Goal: Task Accomplishment & Management: Manage account settings

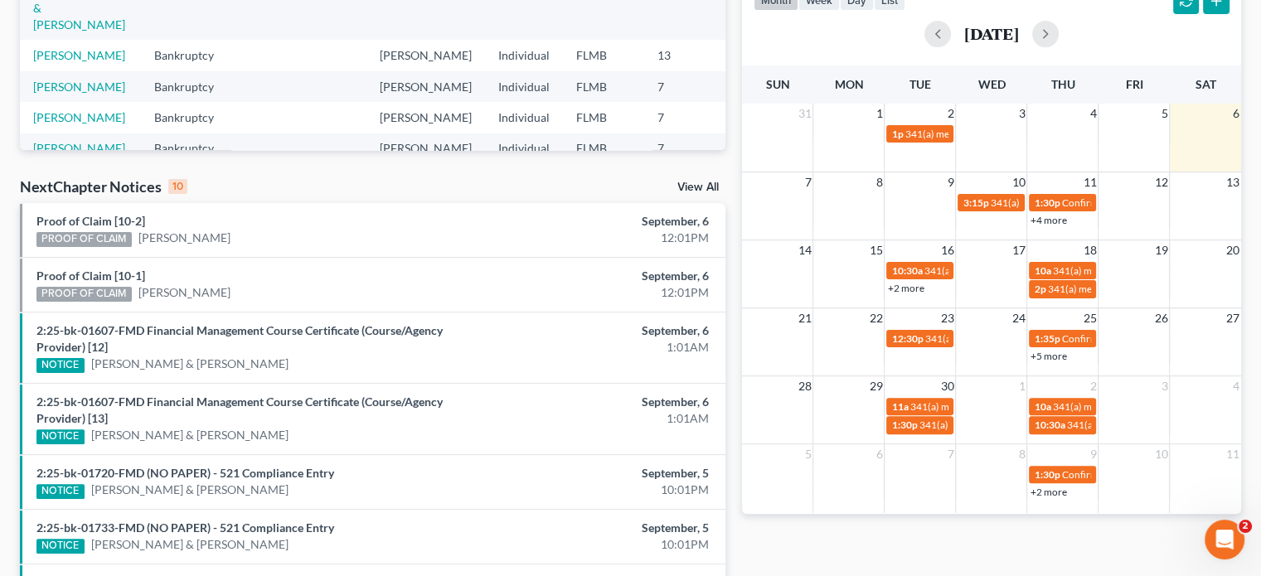
drag, startPoint x: 0, startPoint y: 0, endPoint x: 730, endPoint y: 19, distance: 729.9
click at [730, 19] on div "Recent Cases 15 View All Name unfold_more expand_more expand_less Area of Law u…" at bounding box center [373, 264] width 722 height 1089
click at [915, 282] on link "+2 more" at bounding box center [905, 288] width 36 height 12
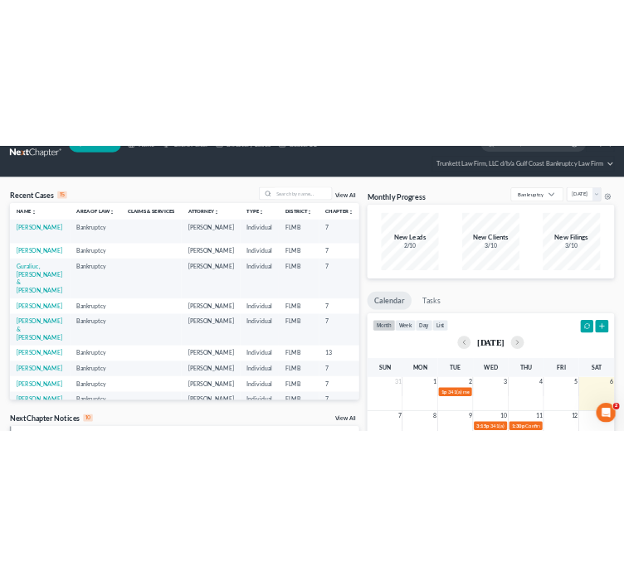
scroll to position [30, 0]
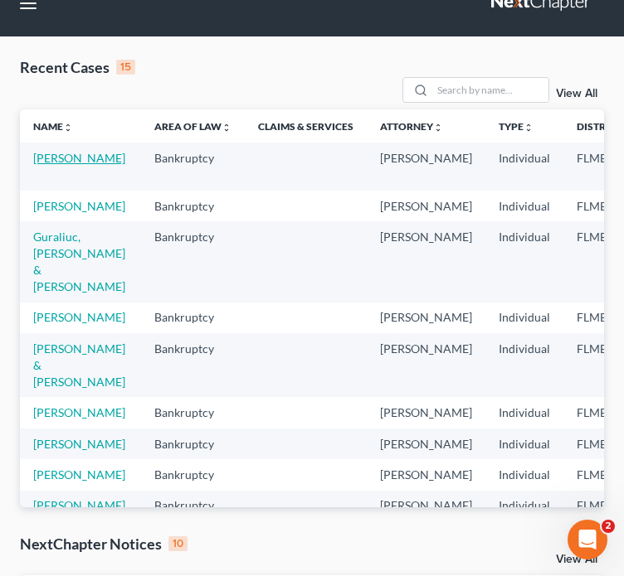
click at [71, 151] on link "[PERSON_NAME]" at bounding box center [79, 158] width 92 height 14
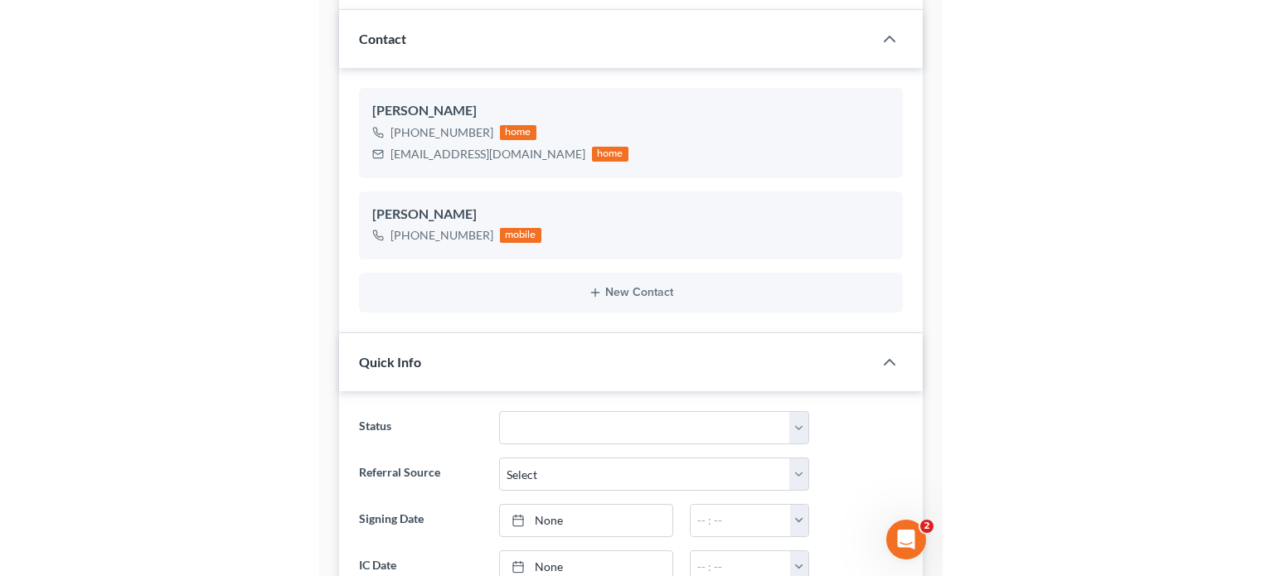
scroll to position [302, 0]
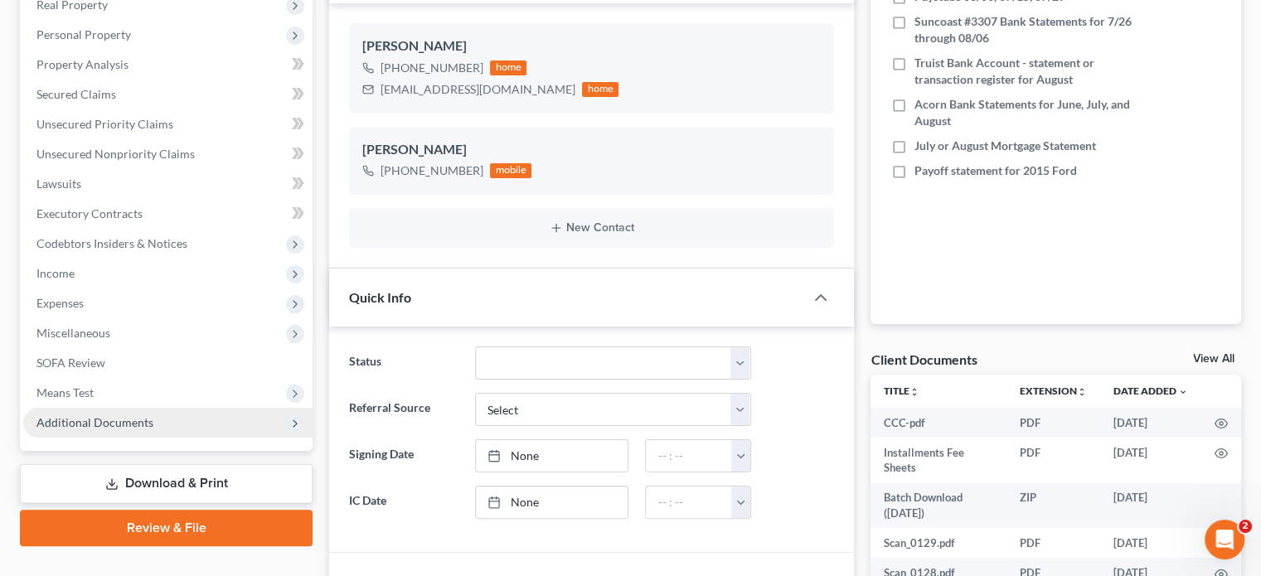
click at [86, 420] on span "Additional Documents" at bounding box center [94, 422] width 117 height 14
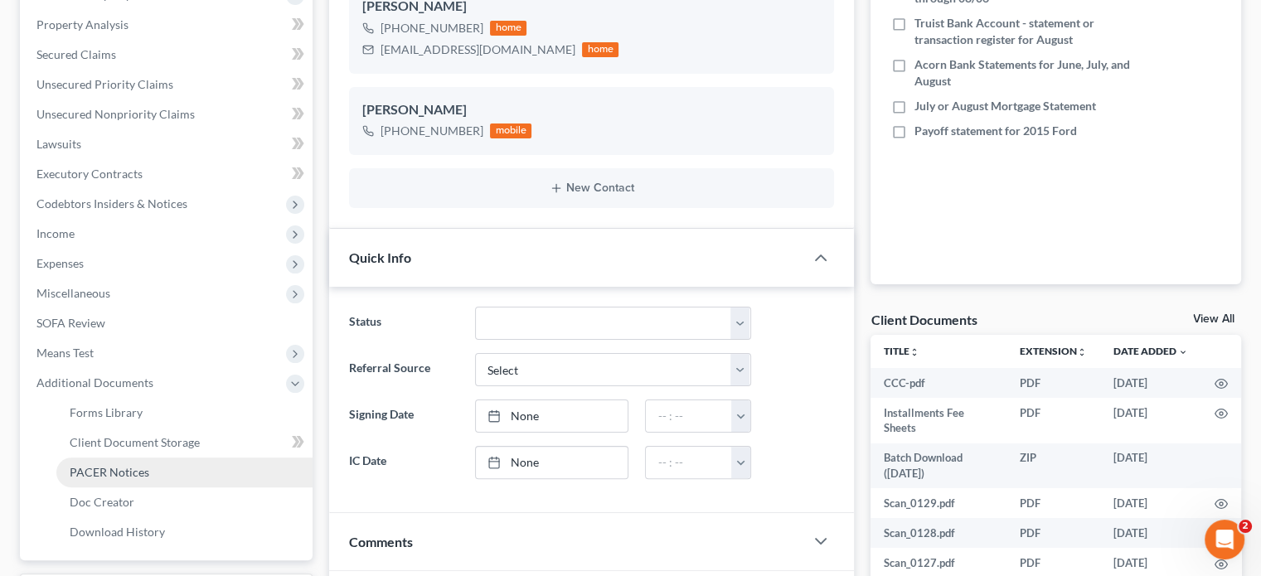
click at [121, 476] on span "PACER Notices" at bounding box center [110, 472] width 80 height 14
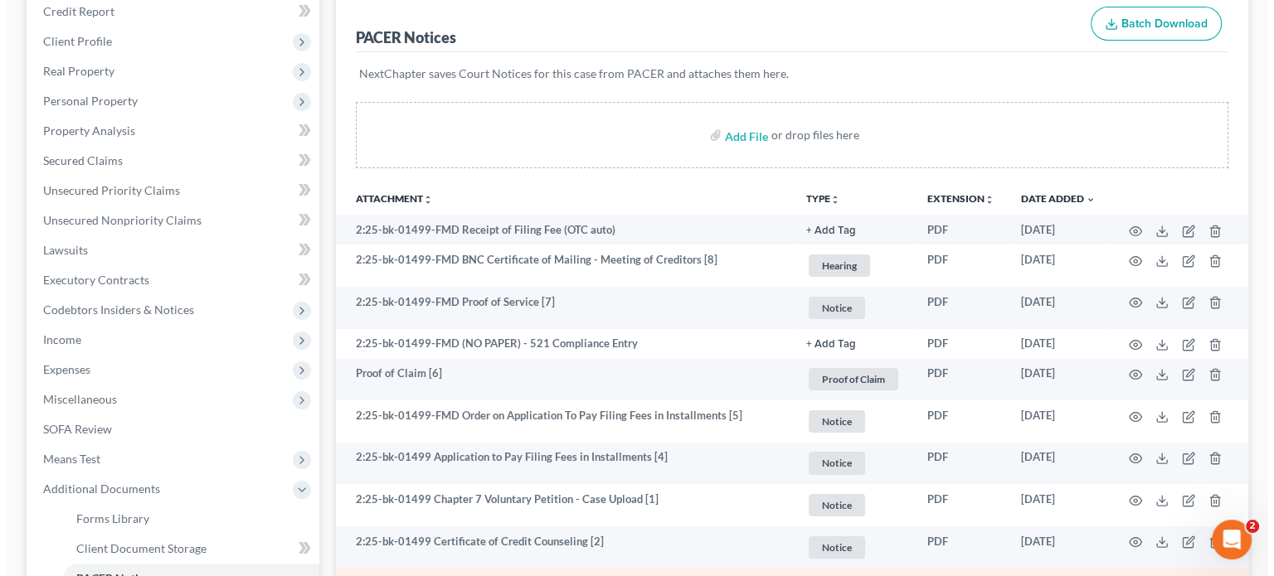
scroll to position [227, 0]
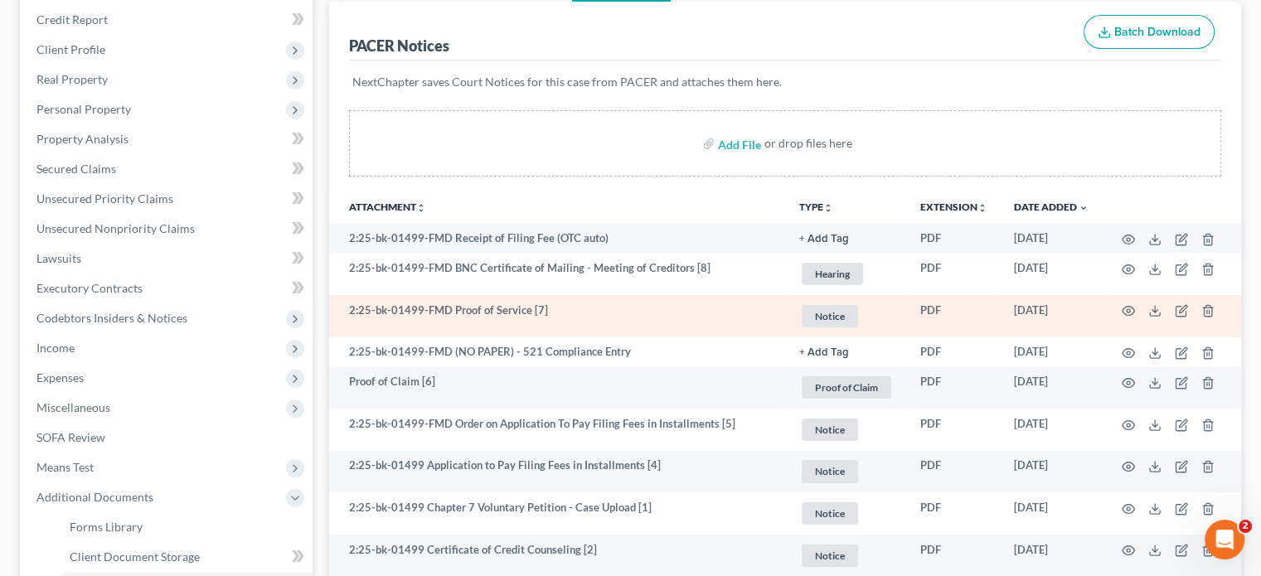
click at [719, 309] on td "2:25-bk-01499-FMD Proof of Service [7]" at bounding box center [557, 316] width 457 height 42
click at [1128, 312] on icon "button" at bounding box center [1128, 310] width 13 height 13
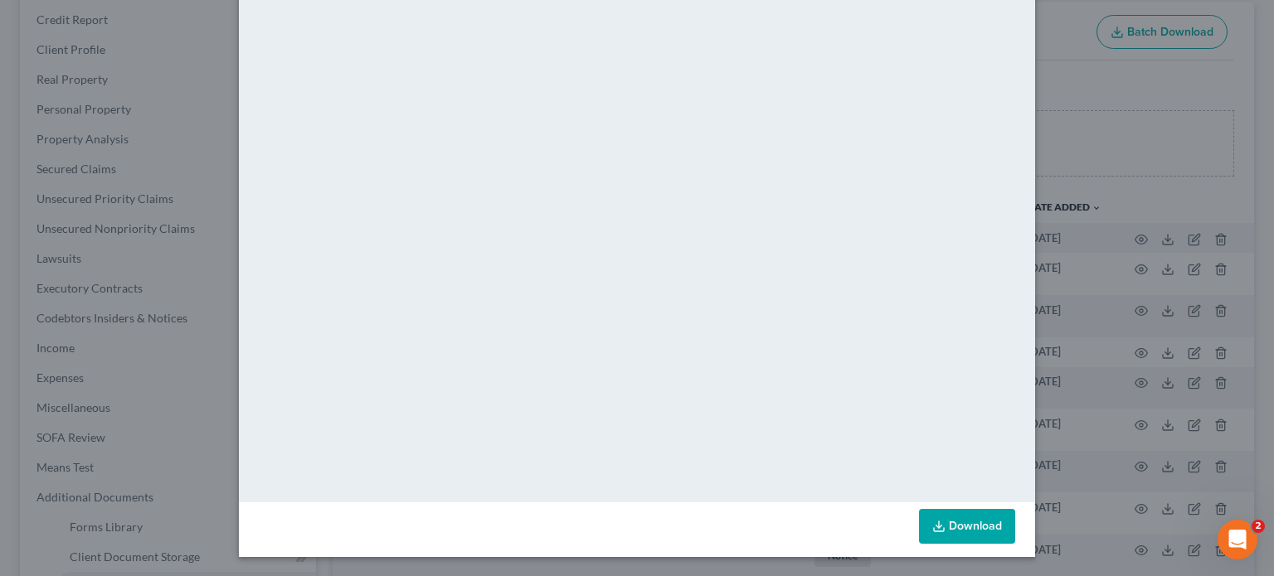
scroll to position [0, 0]
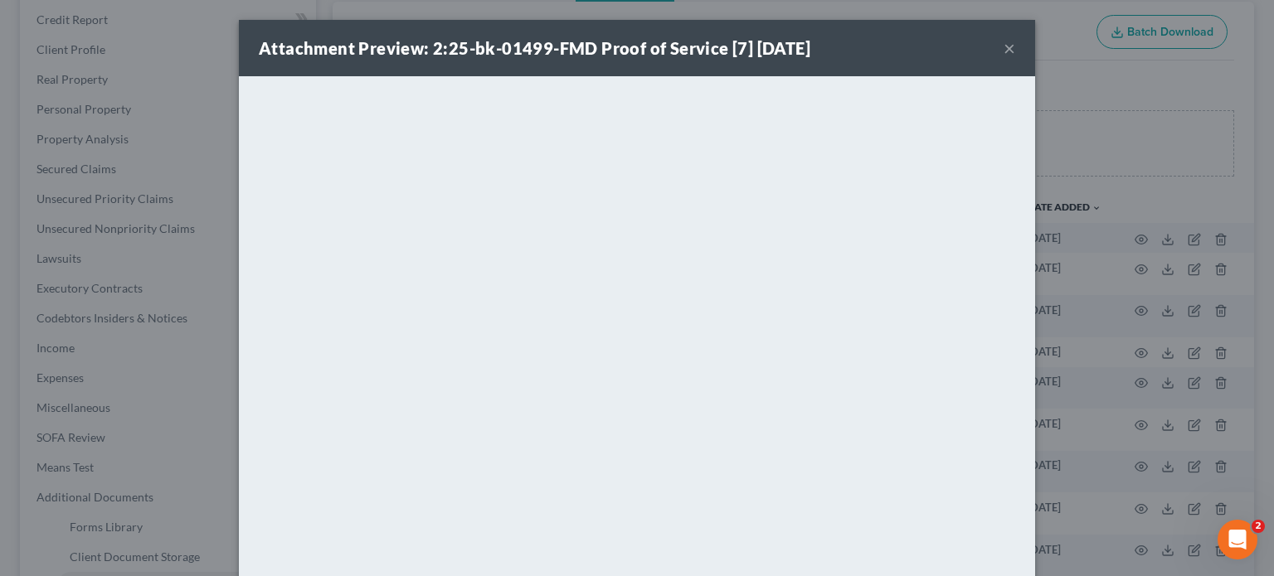
click at [1003, 53] on button "×" at bounding box center [1009, 48] width 12 height 20
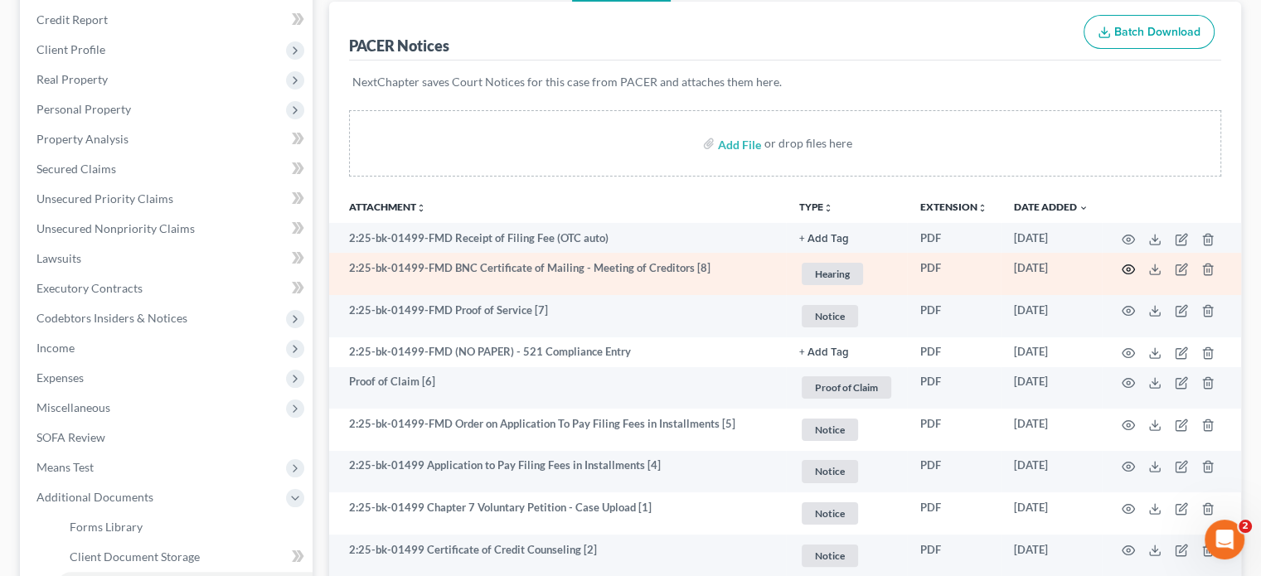
click at [1124, 266] on icon "button" at bounding box center [1128, 269] width 13 height 13
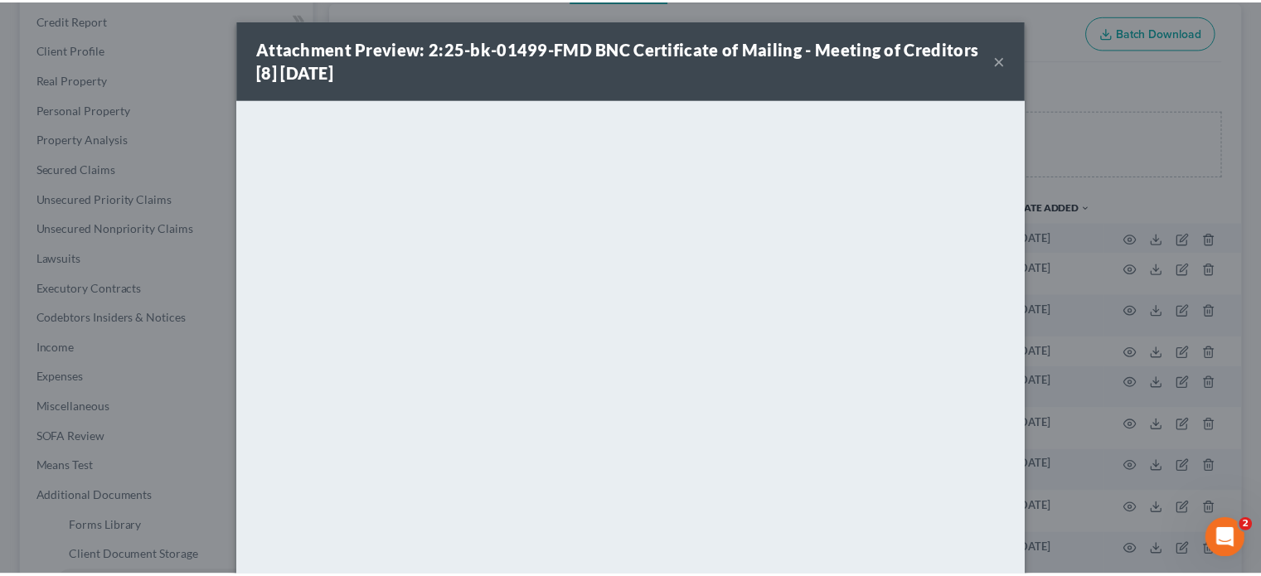
scroll to position [140, 0]
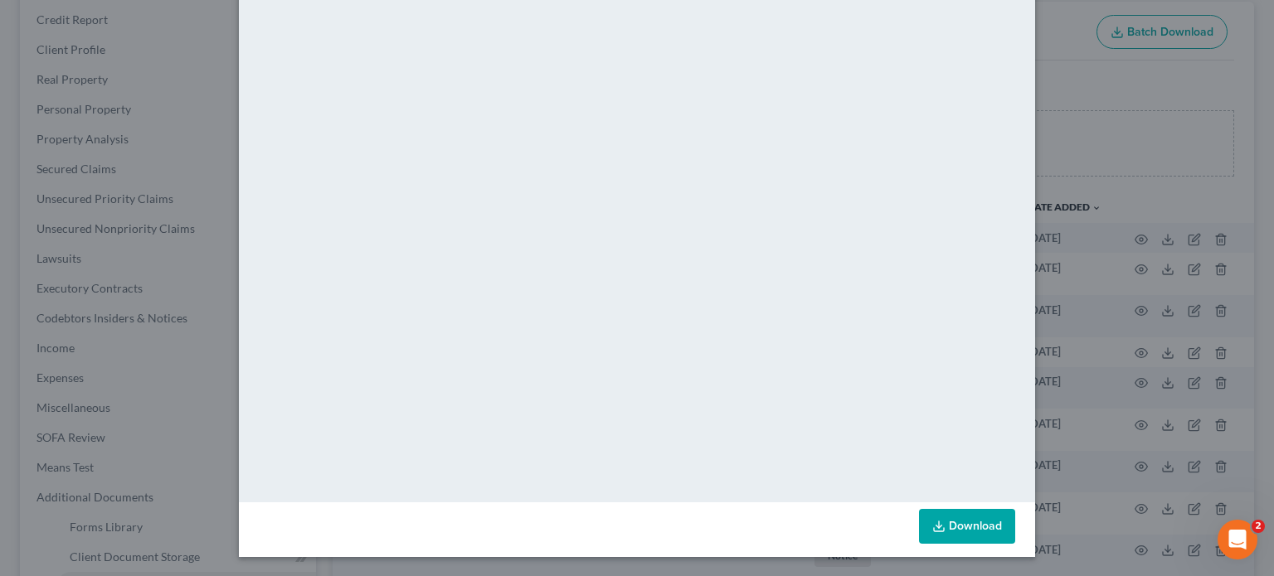
click at [947, 527] on link "Download" at bounding box center [967, 526] width 96 height 35
click at [961, 535] on link "Download" at bounding box center [967, 526] width 96 height 35
click at [1148, 152] on div "Attachment Preview: 2:25-bk-01499-FMD BNC Certificate of Mailing - Meeting of C…" at bounding box center [637, 288] width 1274 height 576
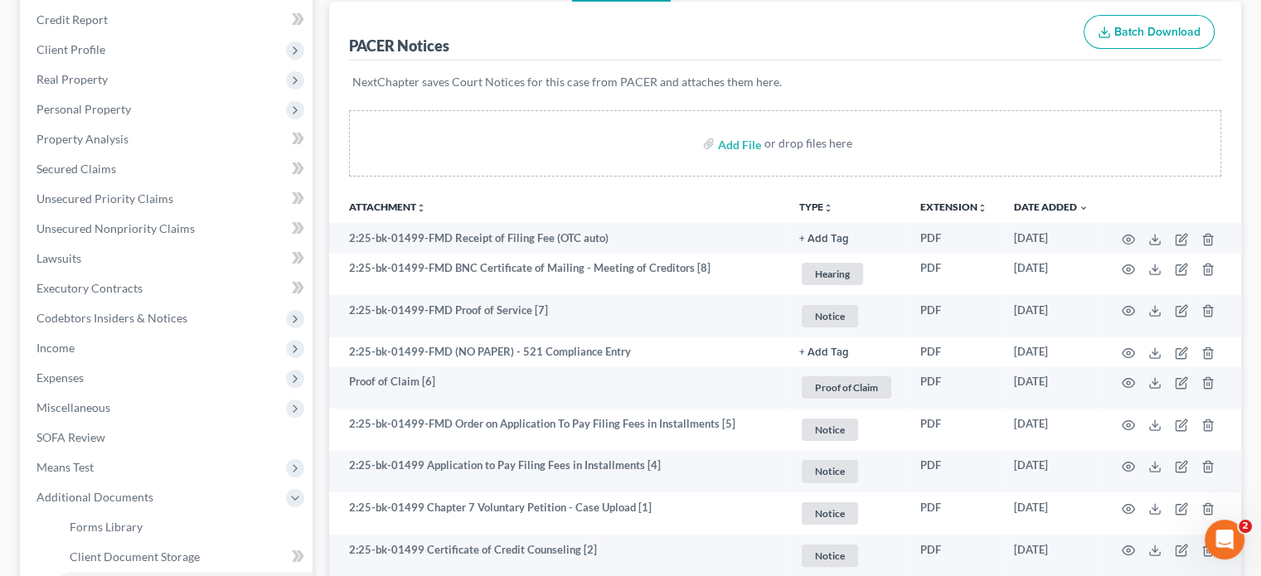
scroll to position [0, 0]
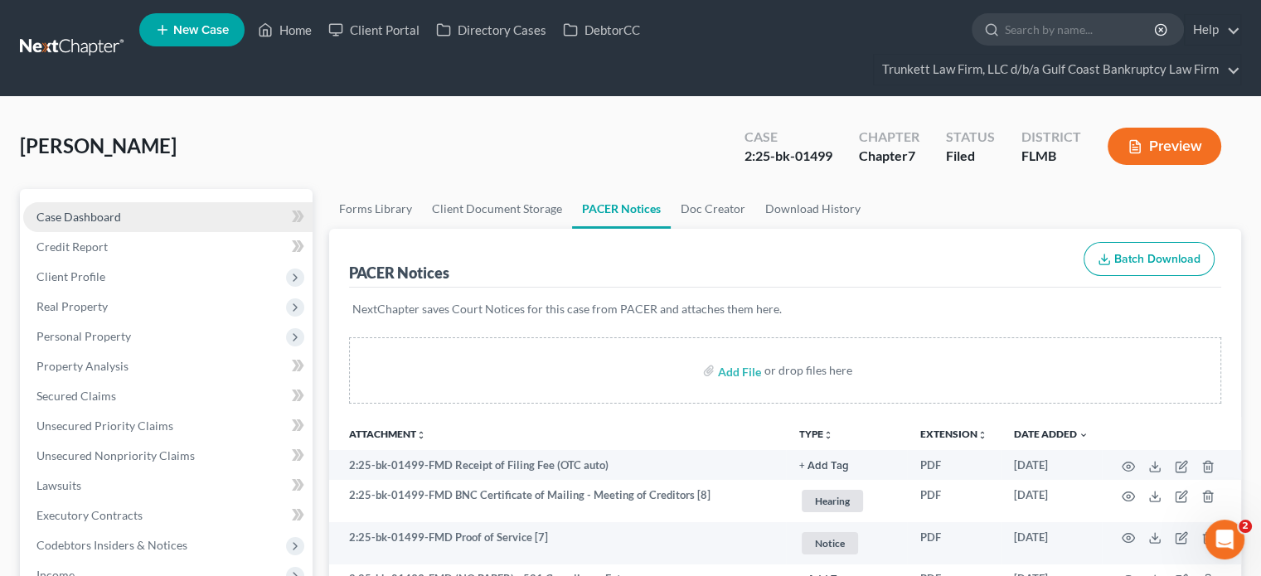
click at [143, 211] on link "Case Dashboard" at bounding box center [167, 217] width 289 height 30
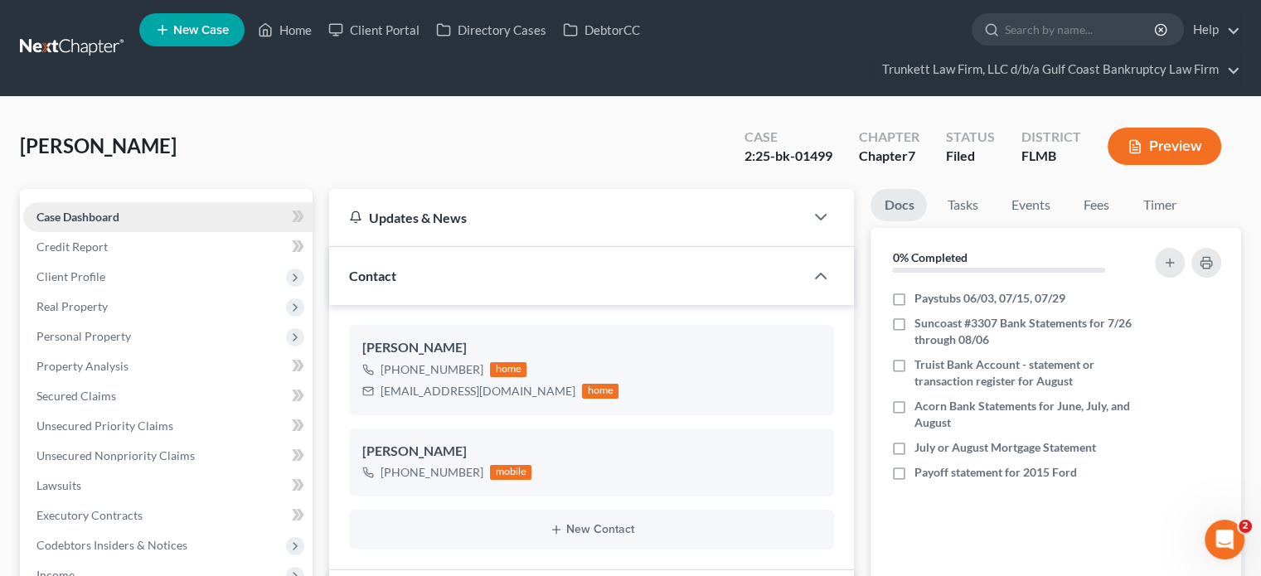
scroll to position [1710, 0]
drag, startPoint x: 491, startPoint y: 389, endPoint x: 380, endPoint y: 391, distance: 111.1
click at [380, 391] on div "luckieloli@yahoo.com home" at bounding box center [490, 392] width 256 height 22
copy div "[EMAIL_ADDRESS][DOMAIN_NAME]"
click at [93, 41] on link at bounding box center [73, 48] width 106 height 30
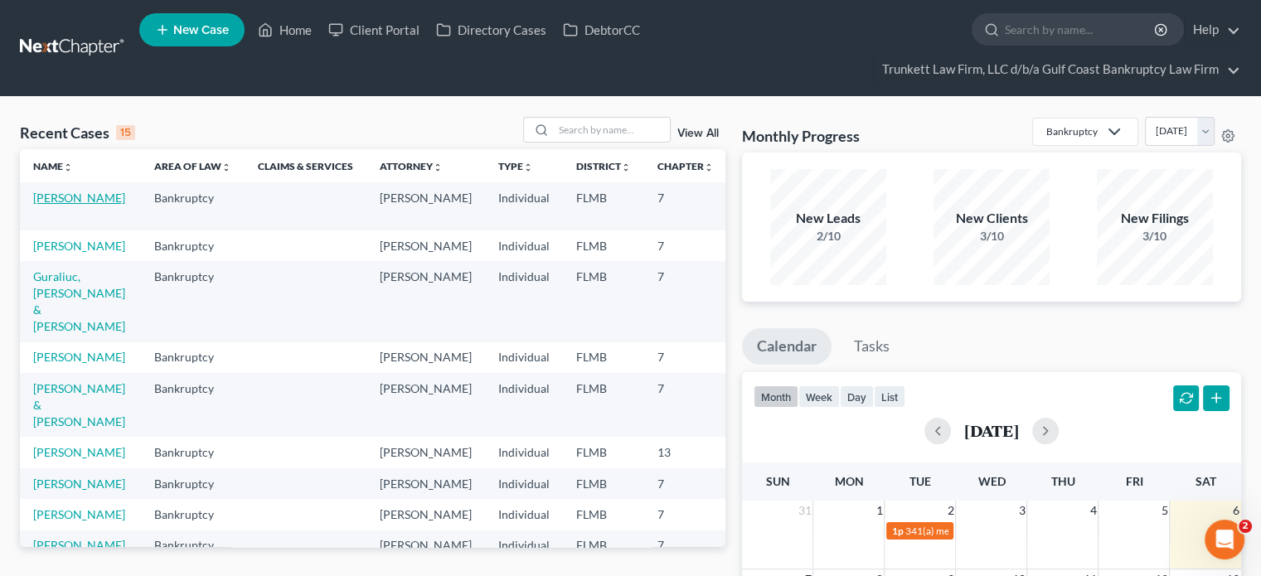
click at [67, 198] on link "[PERSON_NAME]" at bounding box center [79, 198] width 92 height 14
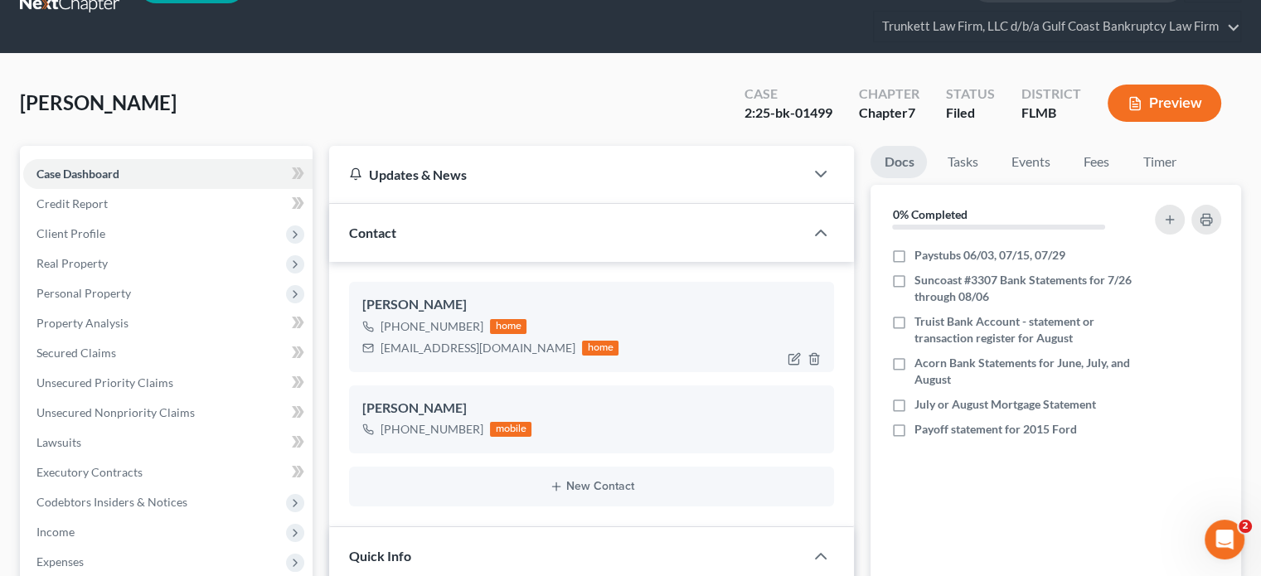
scroll to position [42, 0]
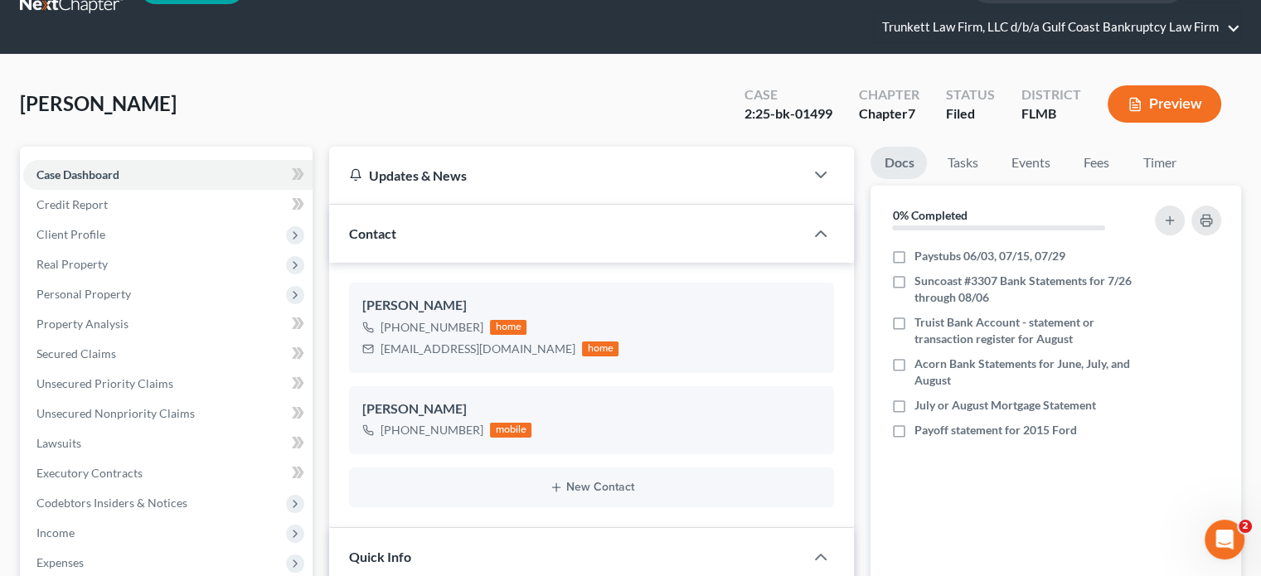
click at [1021, 30] on link "Trunkett Law Firm, LLC d/b/a Gulf Coast Bankruptcy Law Firm" at bounding box center [1057, 27] width 366 height 30
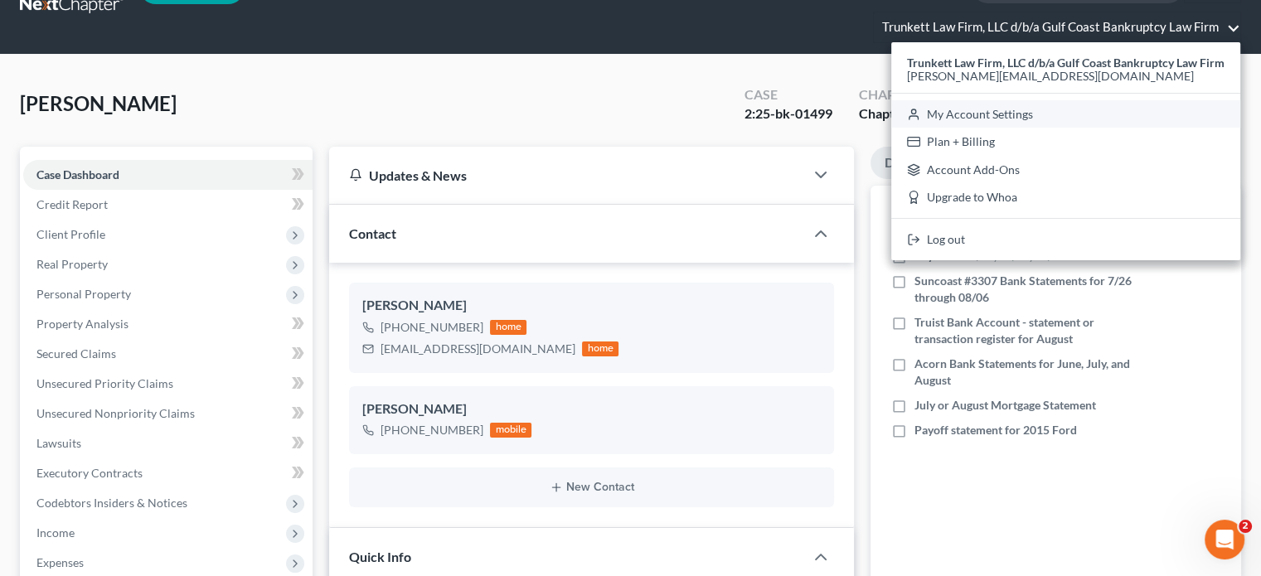
click at [961, 115] on link "My Account Settings" at bounding box center [1065, 114] width 349 height 28
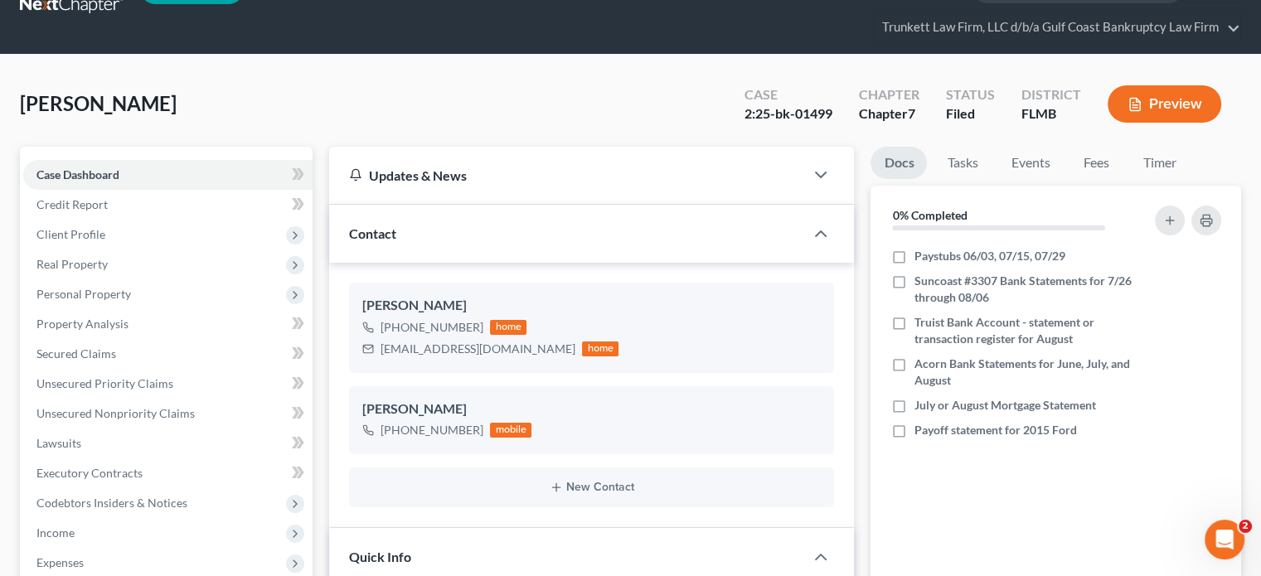
scroll to position [2, 0]
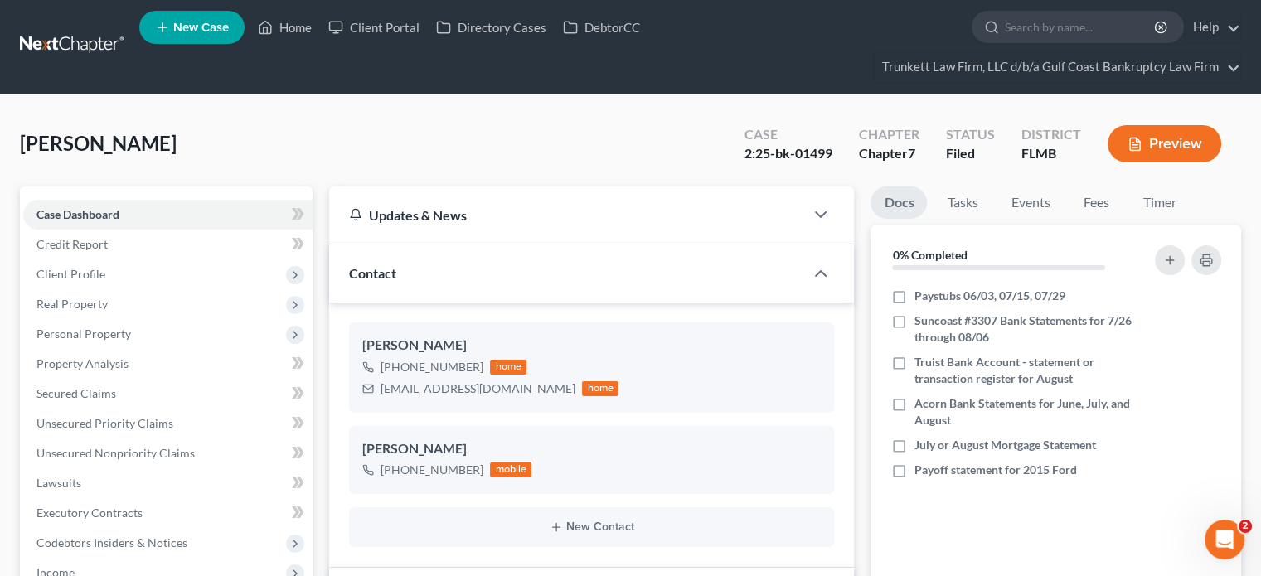
select select "15"
select select "24"
select select "9"
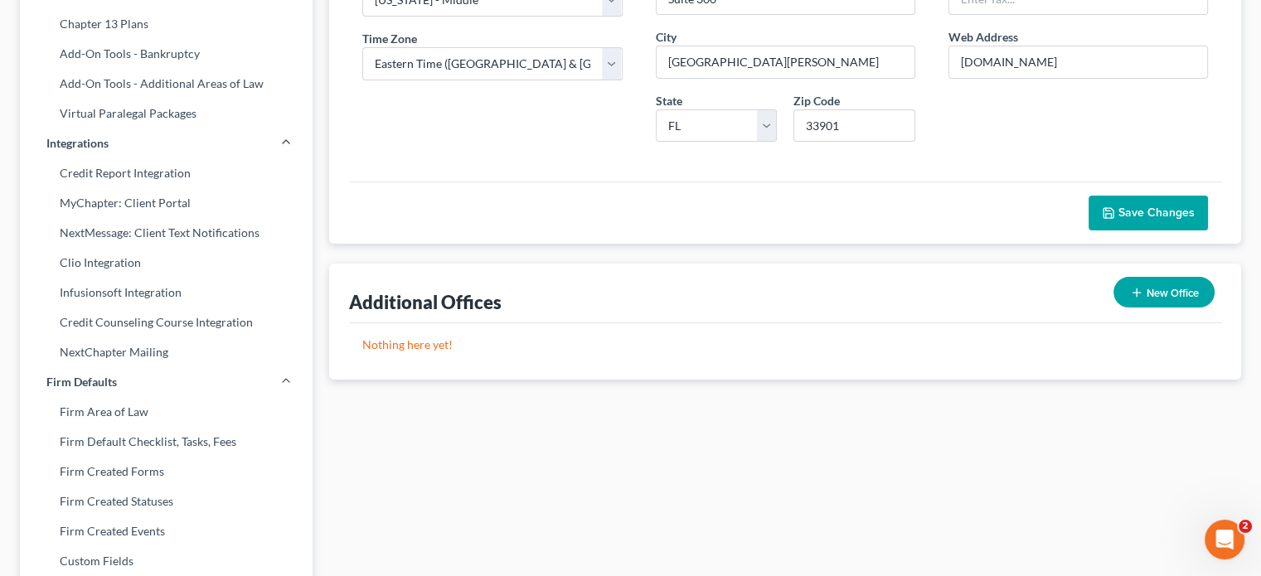
scroll to position [335, 0]
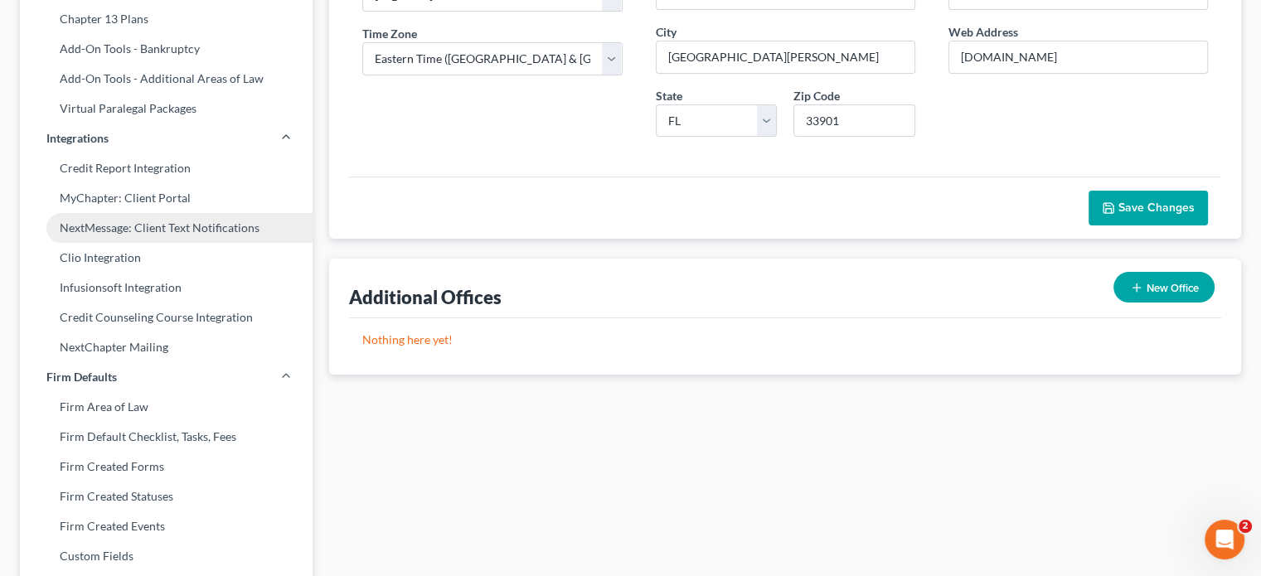
click at [184, 232] on link "NextMessage: Client Text Notifications" at bounding box center [166, 228] width 293 height 30
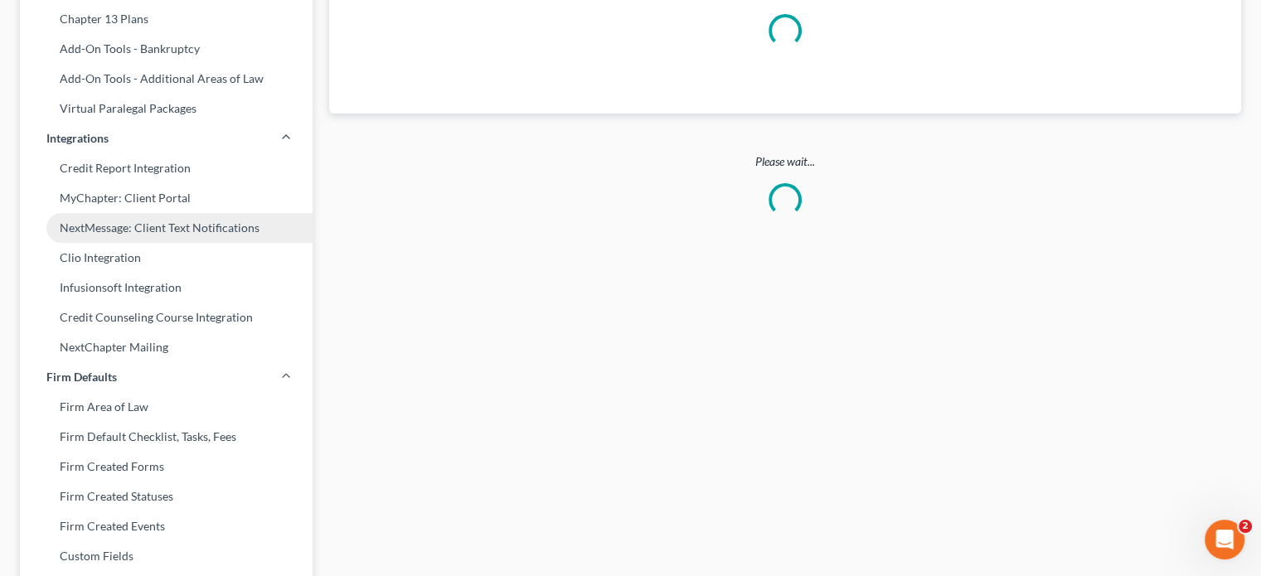
scroll to position [186, 0]
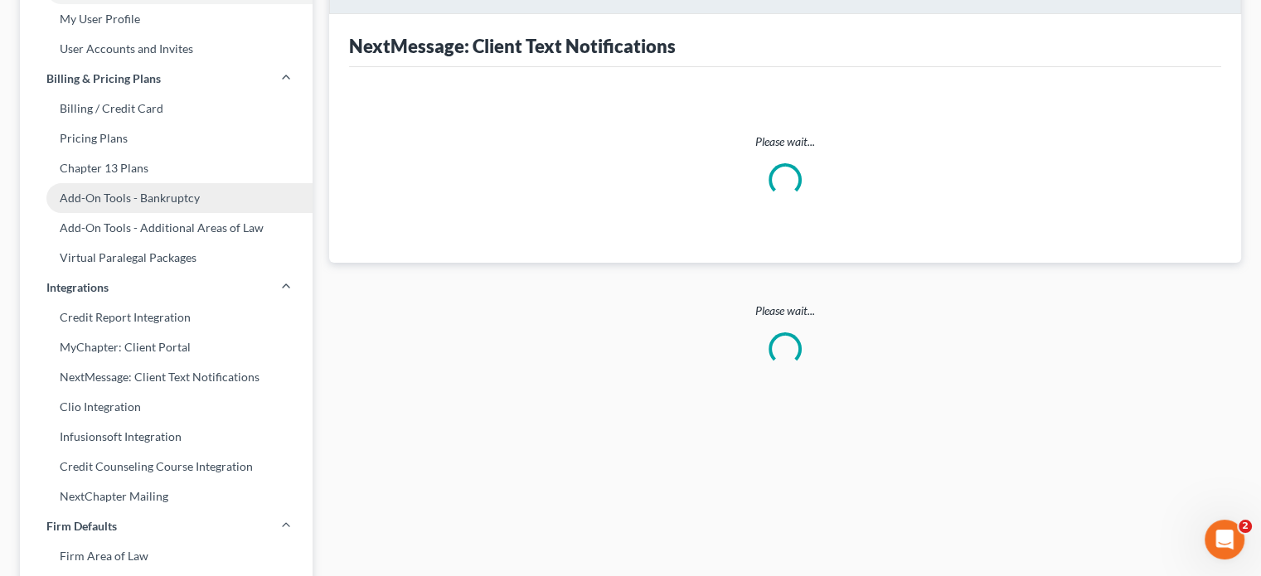
select select "2"
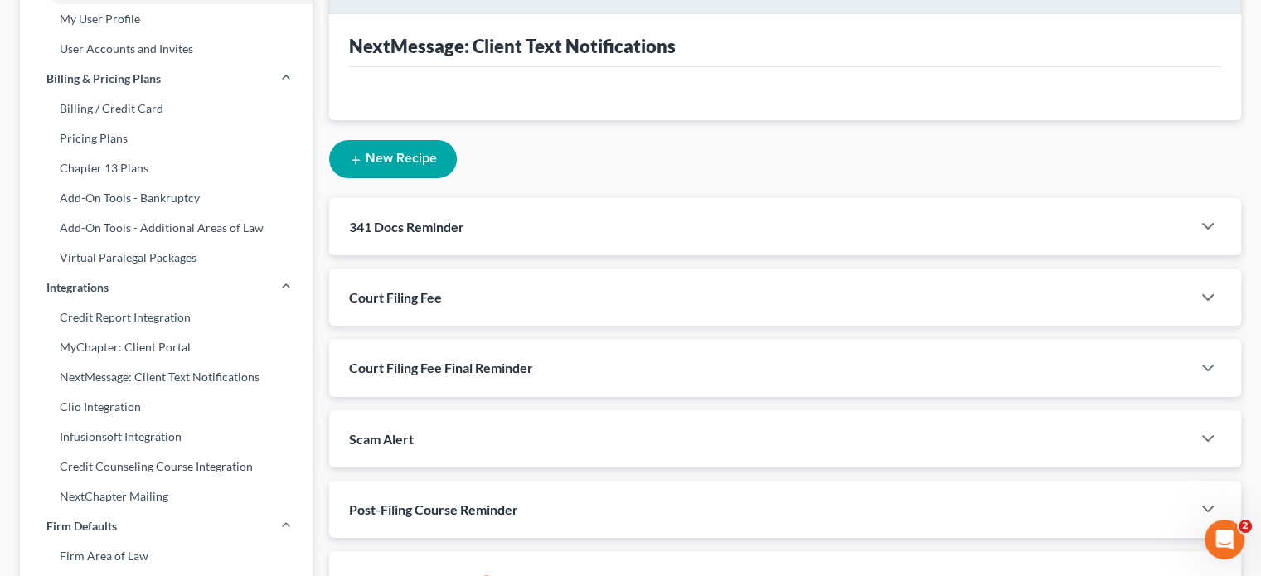
scroll to position [0, 0]
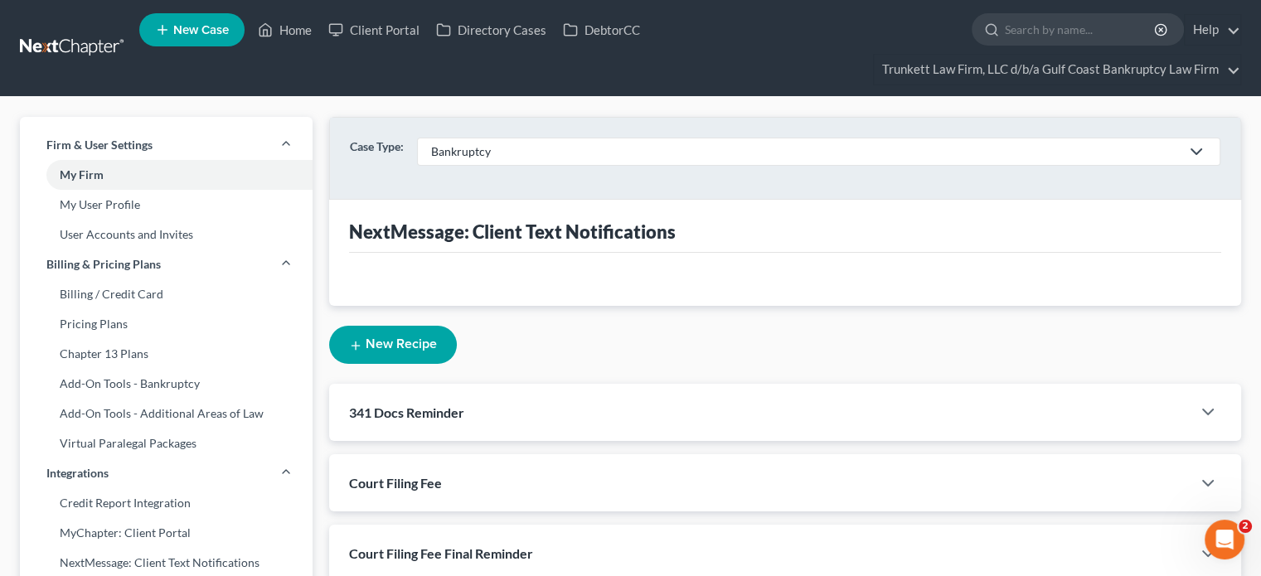
select select "10119"
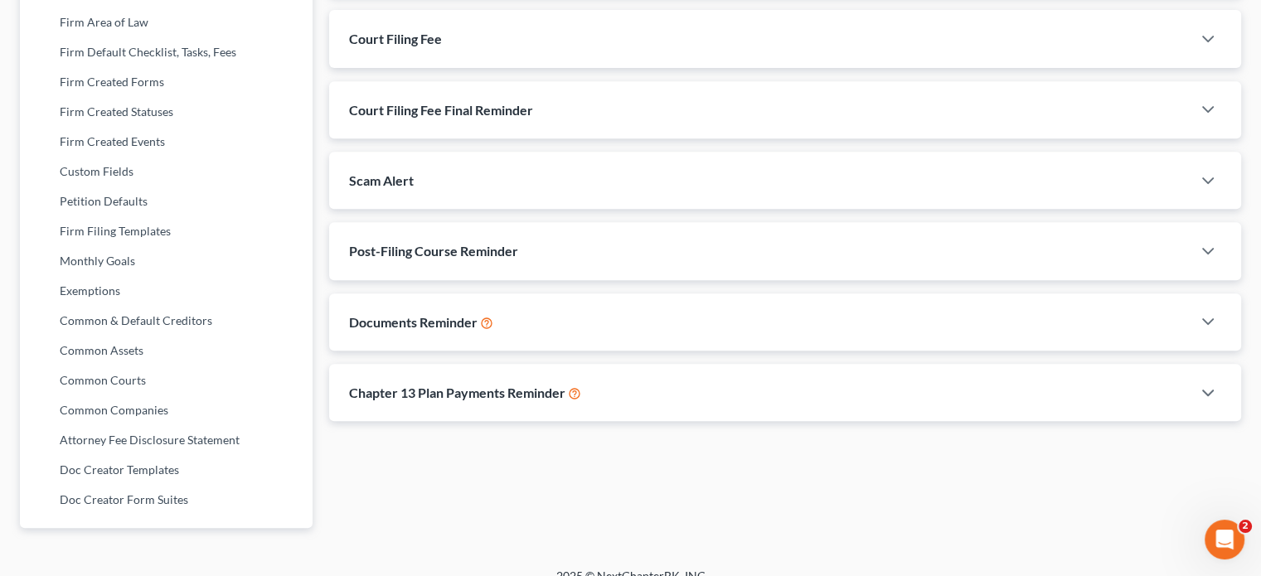
scroll to position [740, 0]
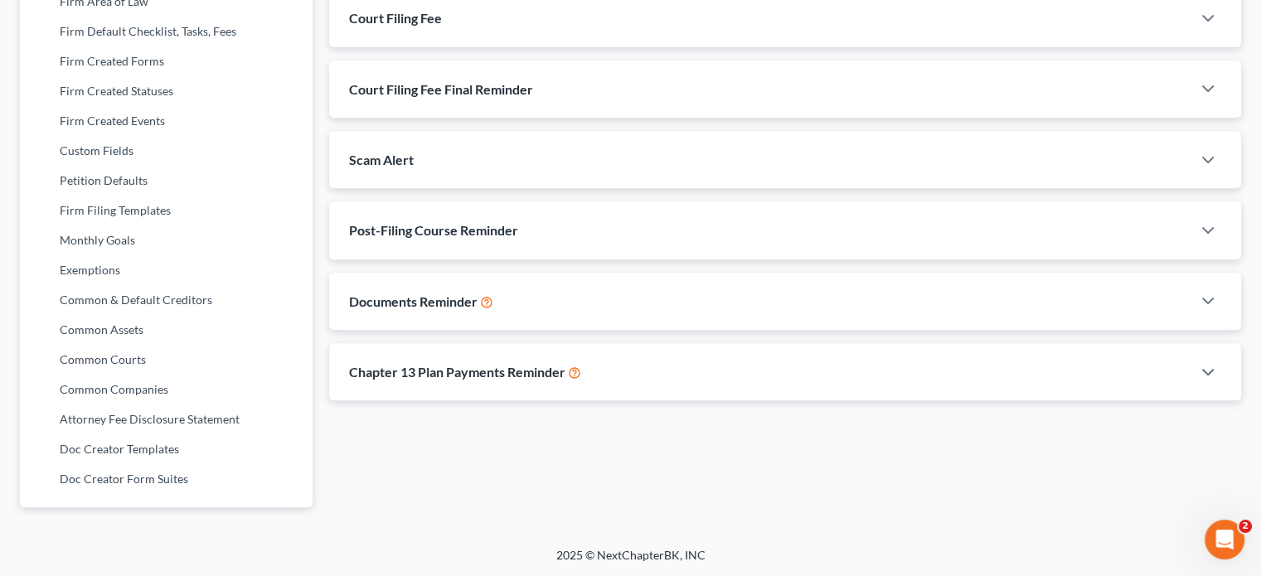
click at [660, 273] on div "Documents Reminder" at bounding box center [760, 301] width 862 height 57
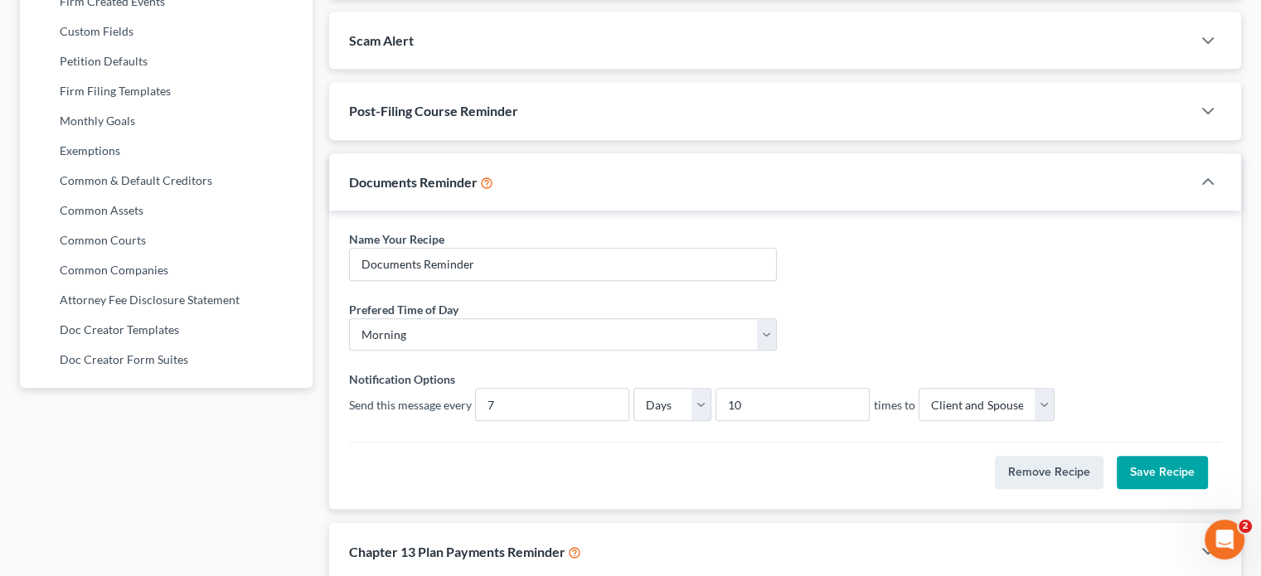
scroll to position [895, 0]
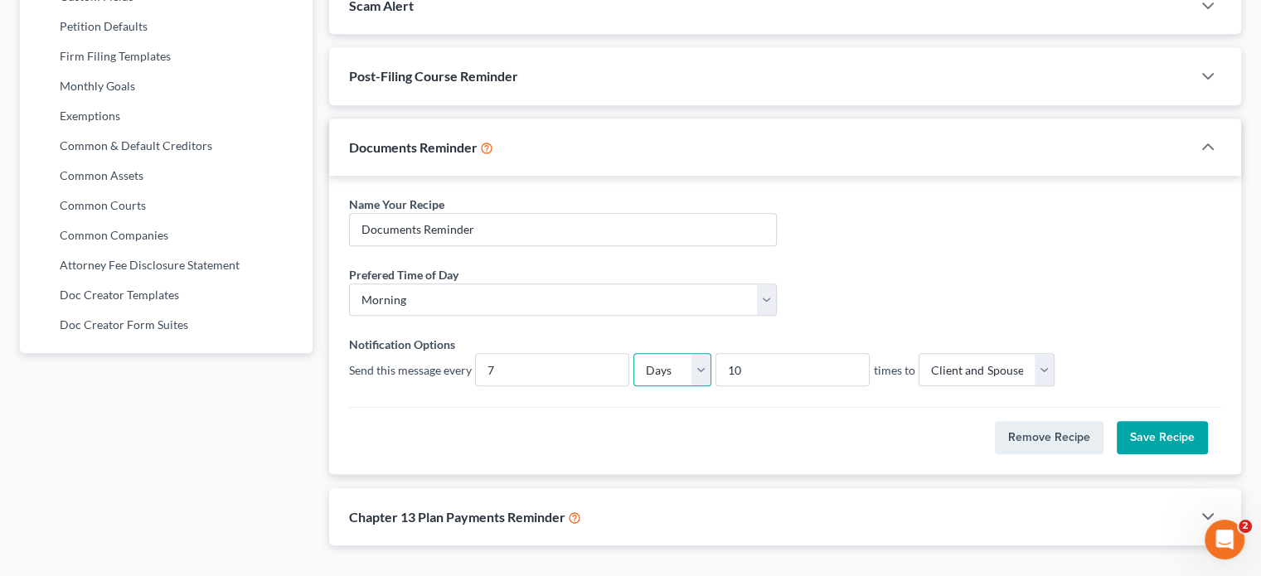
click at [687, 353] on select "Days Weeks" at bounding box center [672, 369] width 78 height 33
click at [776, 176] on div "Name Your Recipe * Documents Reminder Prefered Time of Day * Morning Afternoon …" at bounding box center [785, 325] width 912 height 299
click at [713, 126] on div "Documents Reminder" at bounding box center [760, 147] width 862 height 57
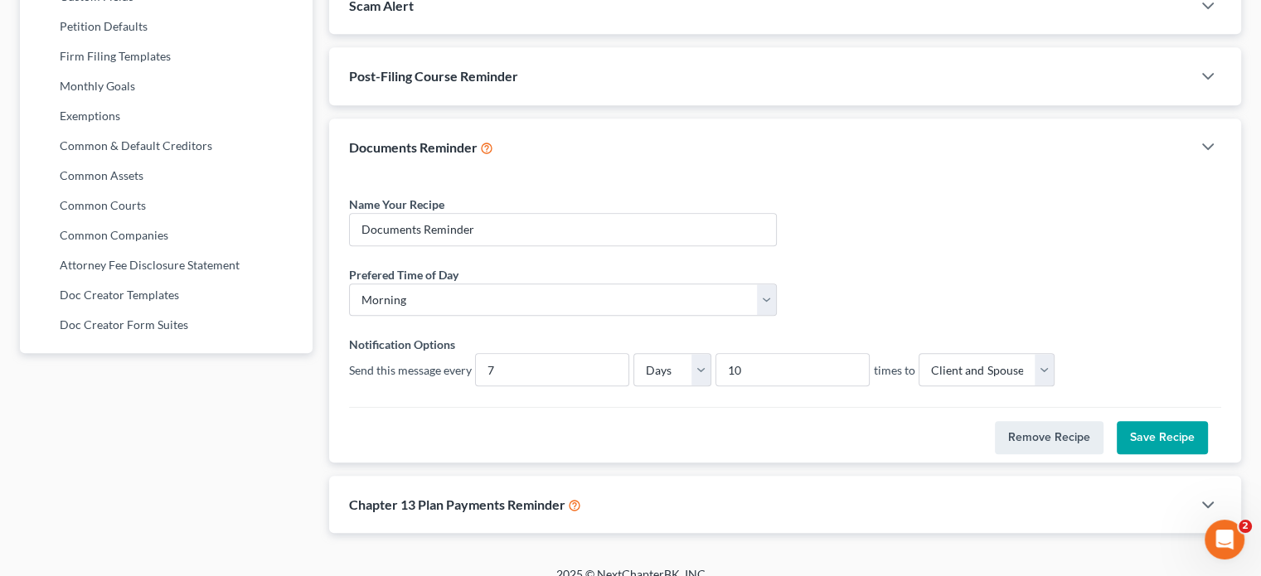
scroll to position [740, 0]
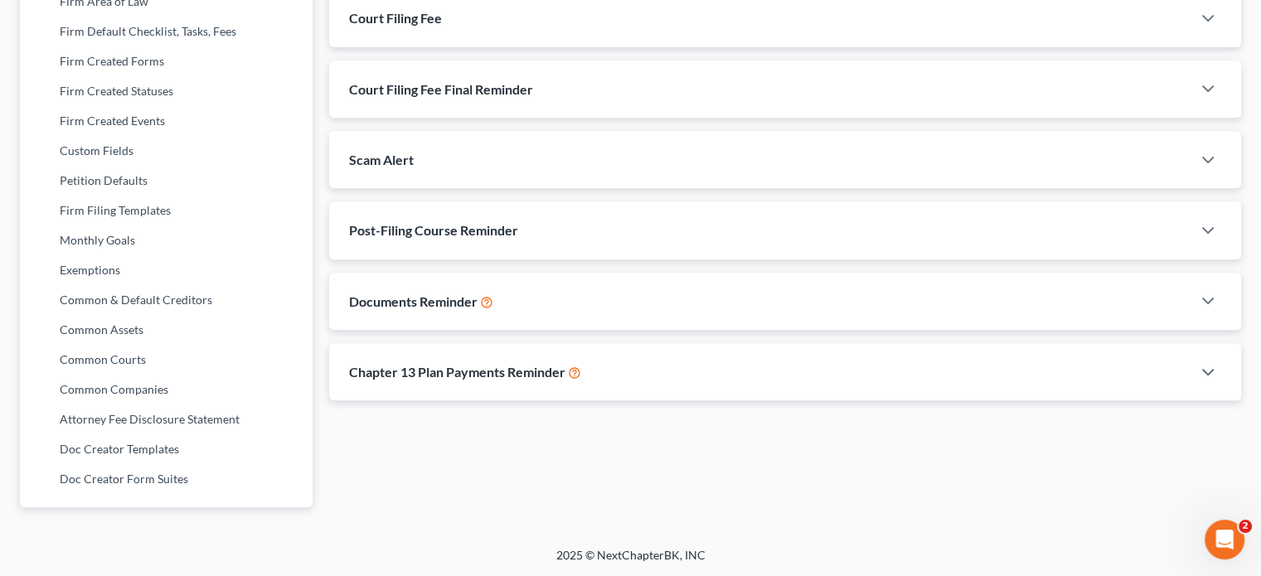
click at [494, 273] on div "Documents Reminder" at bounding box center [760, 301] width 862 height 57
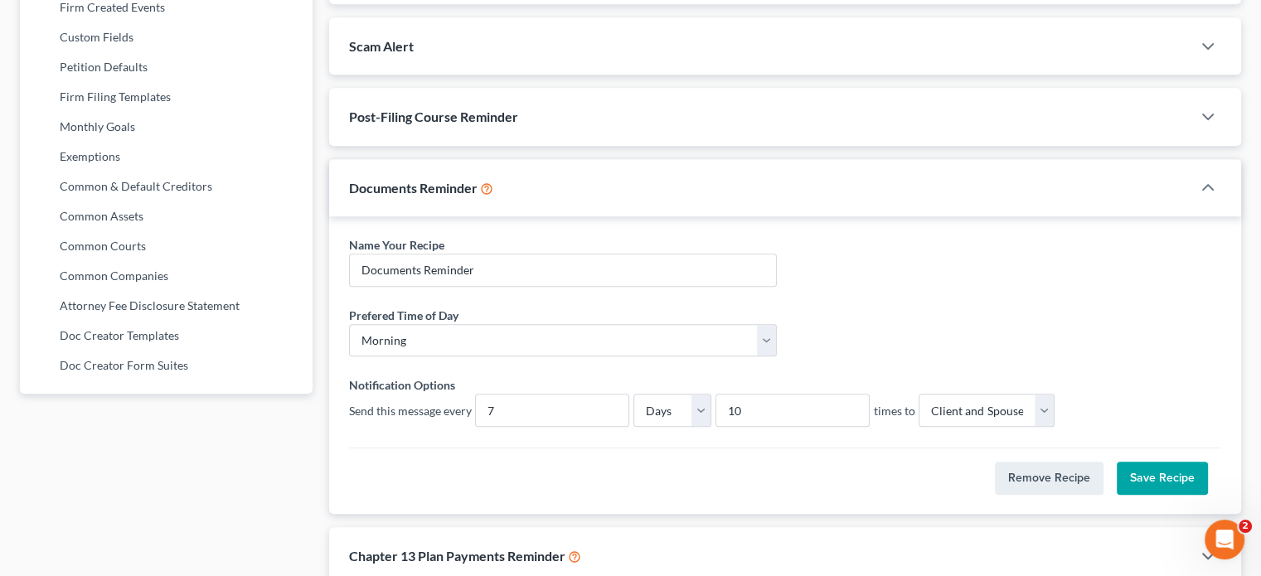
scroll to position [895, 0]
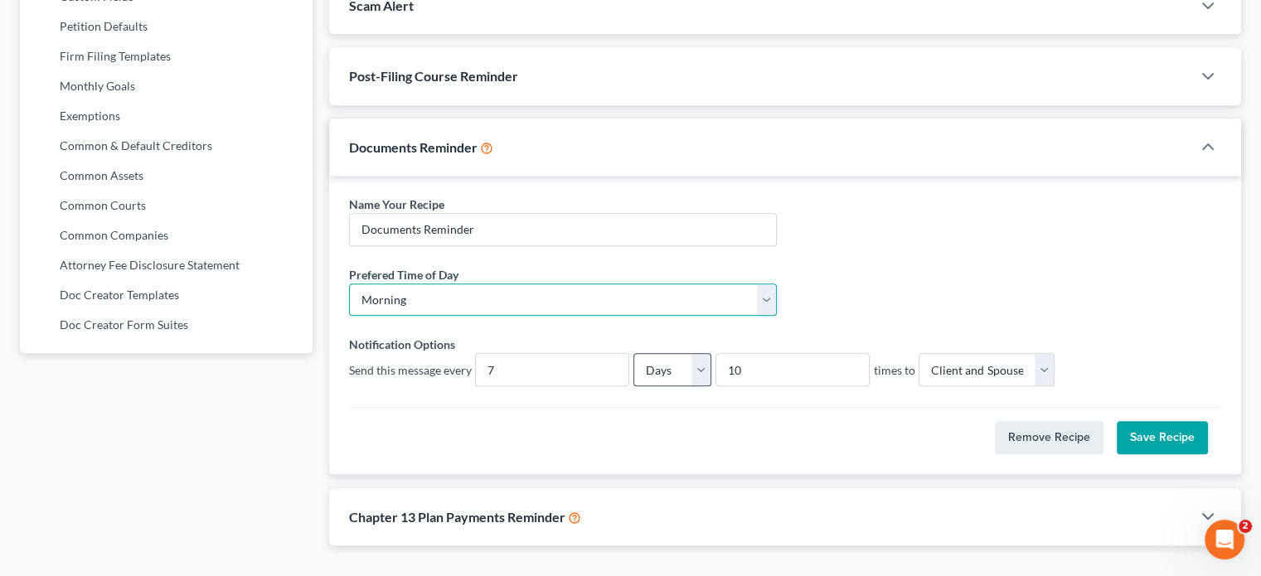
drag, startPoint x: 494, startPoint y: 253, endPoint x: 700, endPoint y: 344, distance: 224.9
click at [700, 344] on div "Name Your Recipe * Documents Reminder Prefered Time of Day * Morning Afternoon …" at bounding box center [785, 295] width 889 height 198
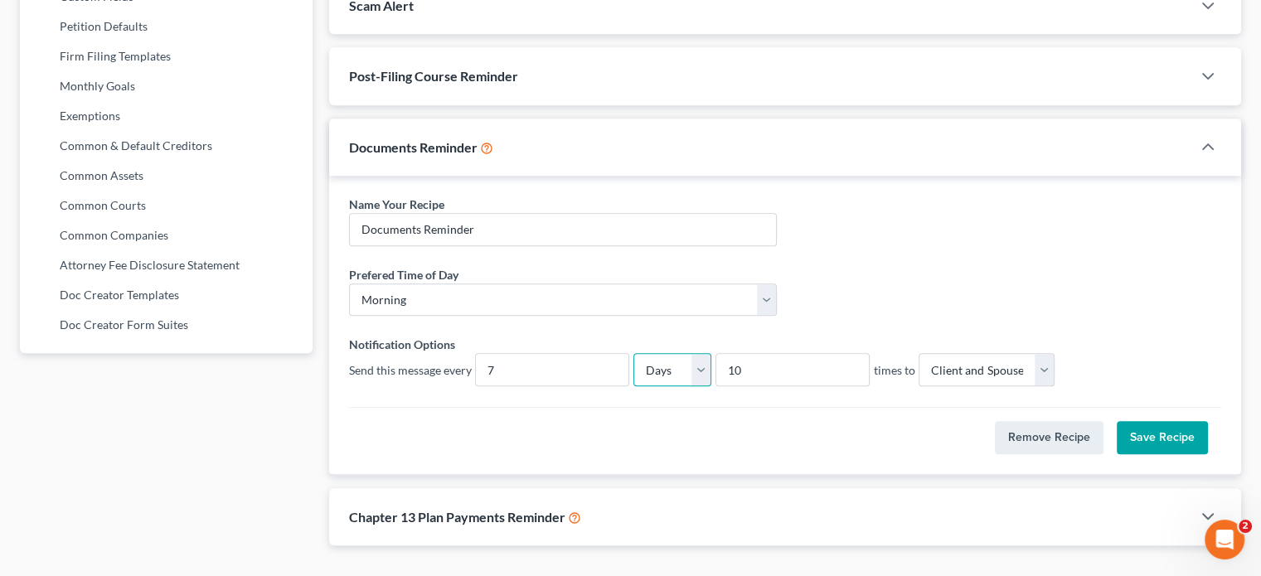
click at [700, 353] on select "Days Weeks" at bounding box center [672, 369] width 78 height 33
click at [872, 266] on div "Prefered Time of Day * Morning Afternoon" at bounding box center [785, 298] width 889 height 64
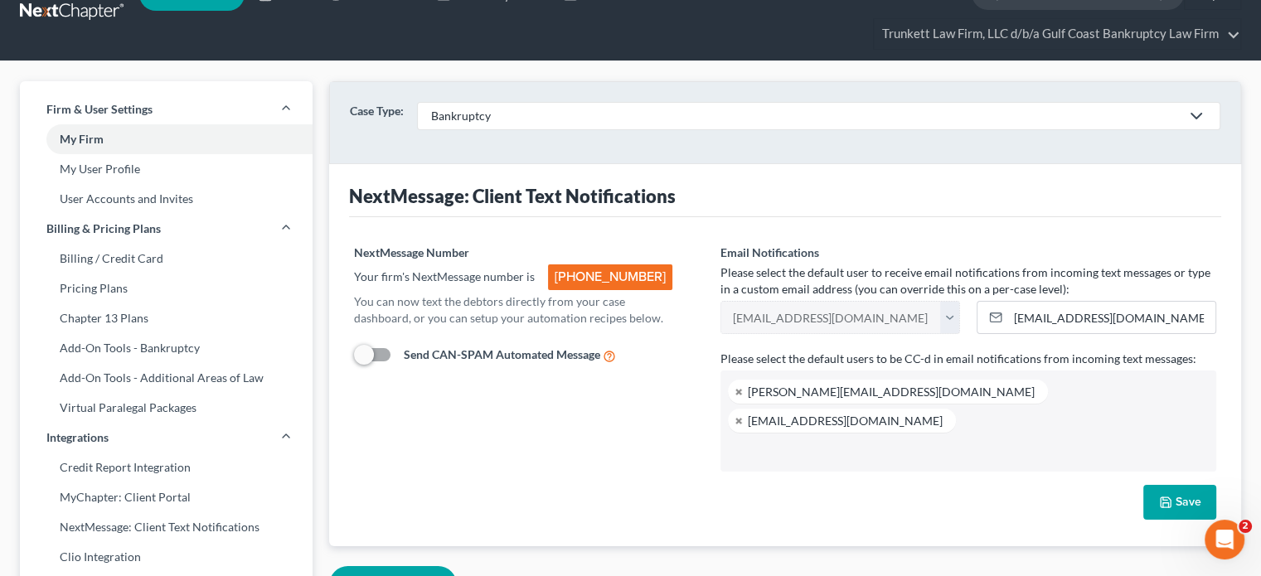
scroll to position [0, 0]
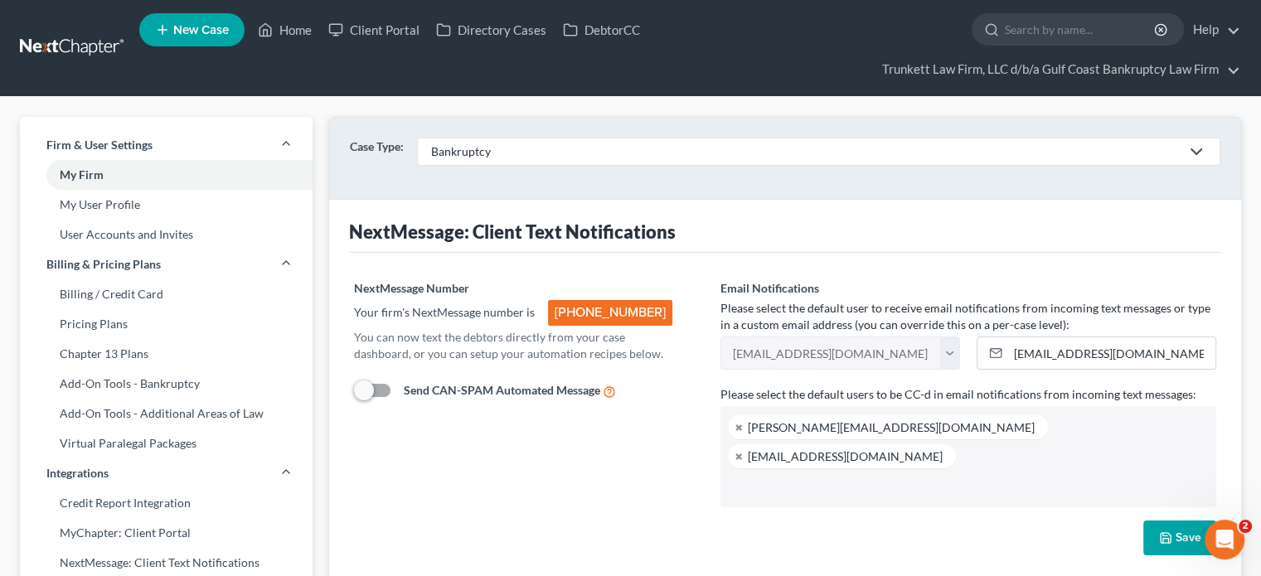
click at [64, 46] on link at bounding box center [73, 48] width 106 height 30
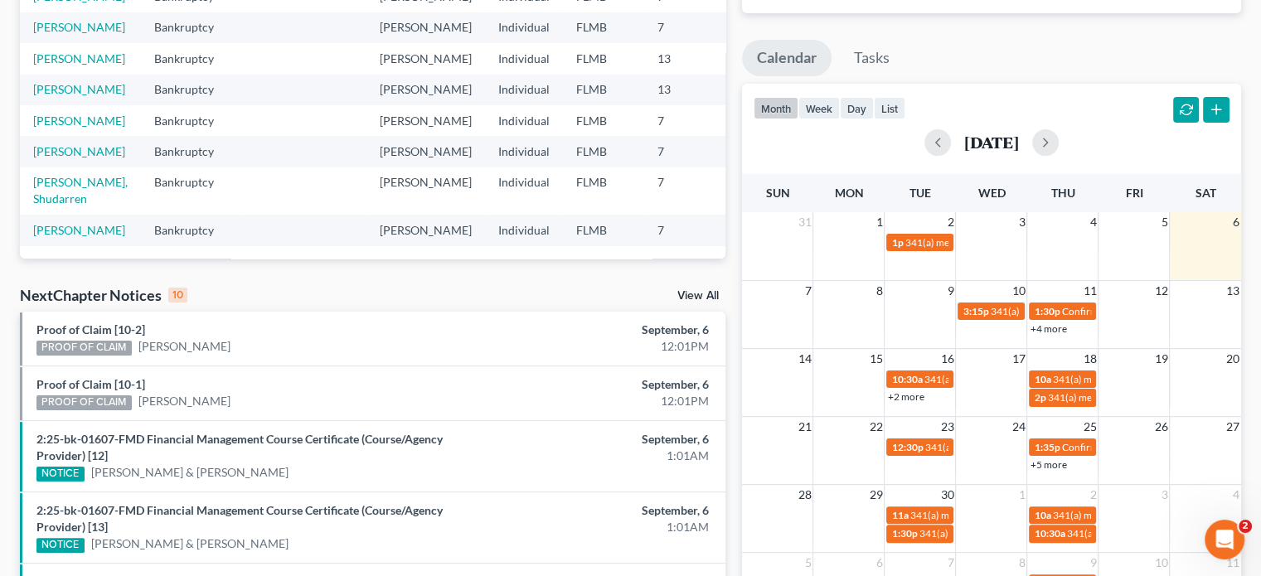
scroll to position [322, 0]
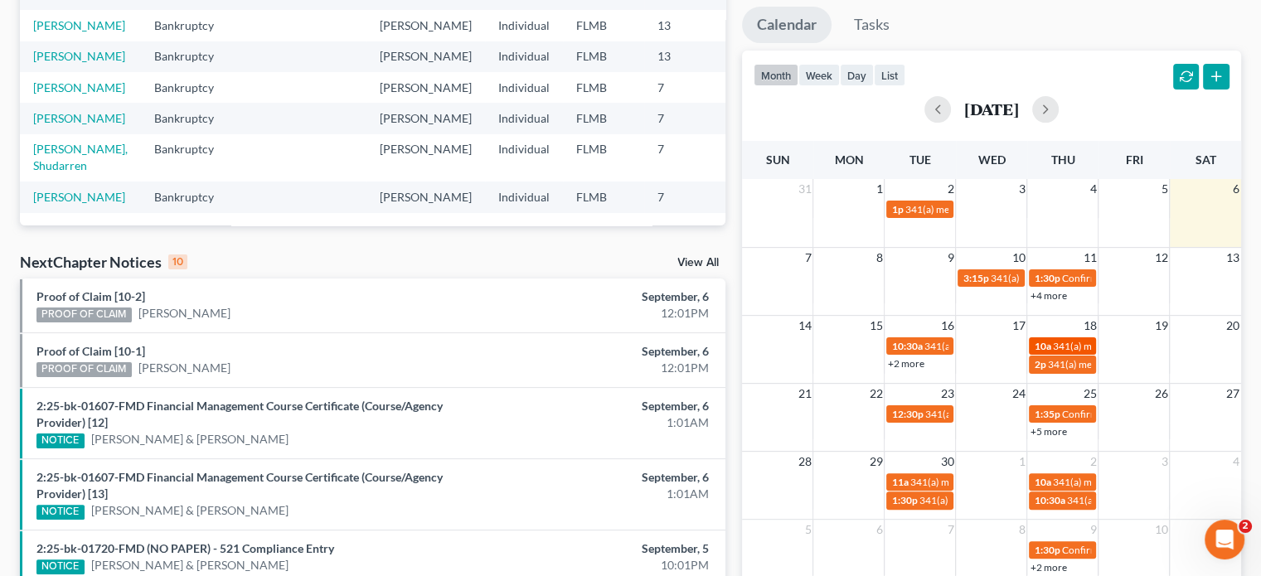
click at [1041, 349] on span "10a" at bounding box center [1042, 346] width 17 height 12
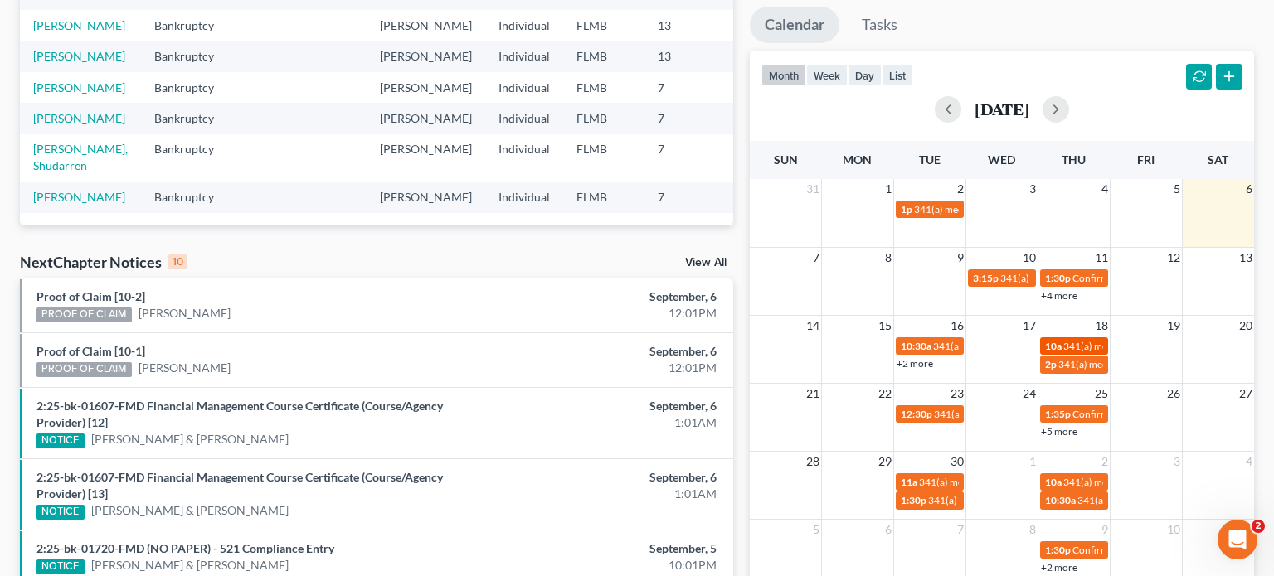
select select "Days"
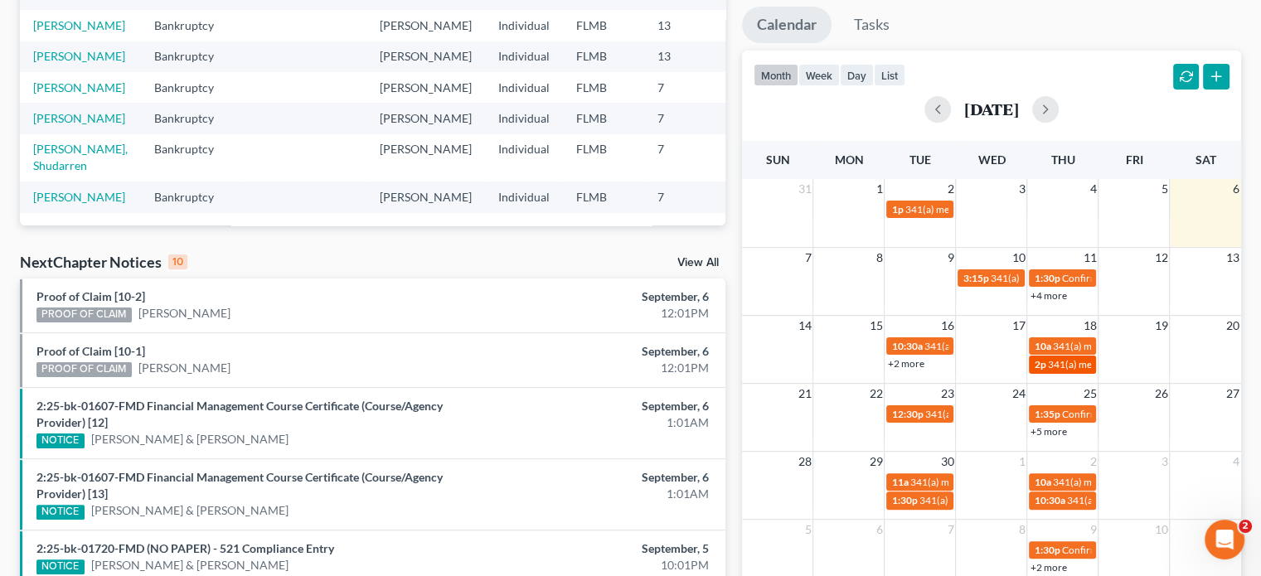
click at [1055, 366] on span "341(a) meeting for [PERSON_NAME] [PERSON_NAME]" at bounding box center [1167, 364] width 240 height 12
select select "Days"
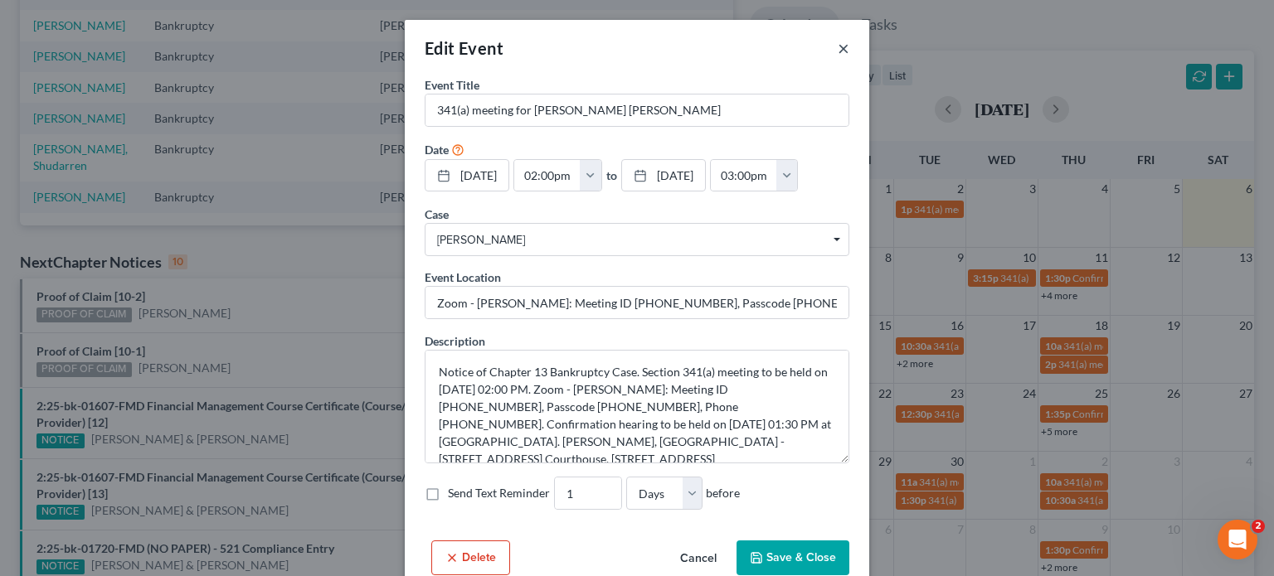
click at [837, 42] on button "×" at bounding box center [843, 48] width 12 height 20
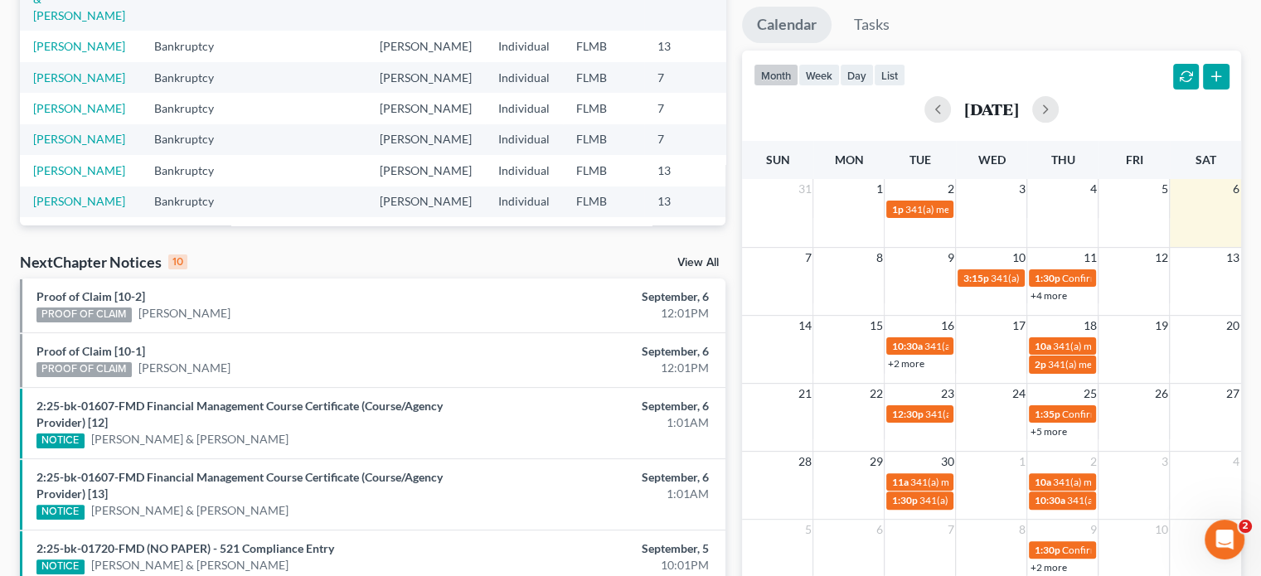
scroll to position [0, 0]
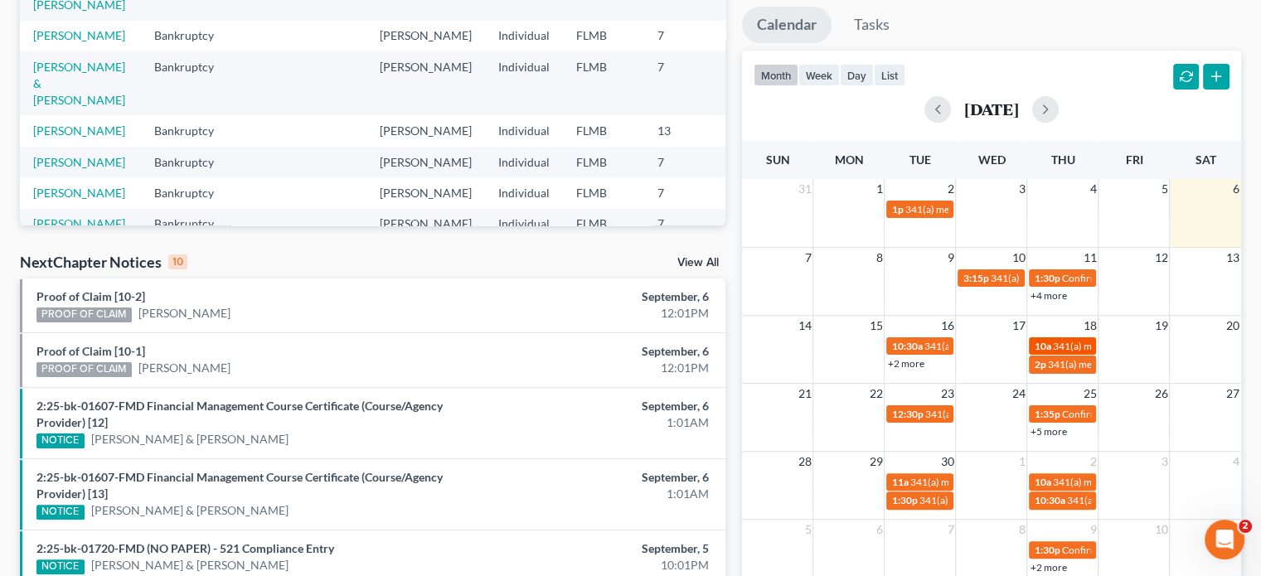
click at [1067, 347] on span "341(a) meeting for [PERSON_NAME]" at bounding box center [1132, 346] width 160 height 12
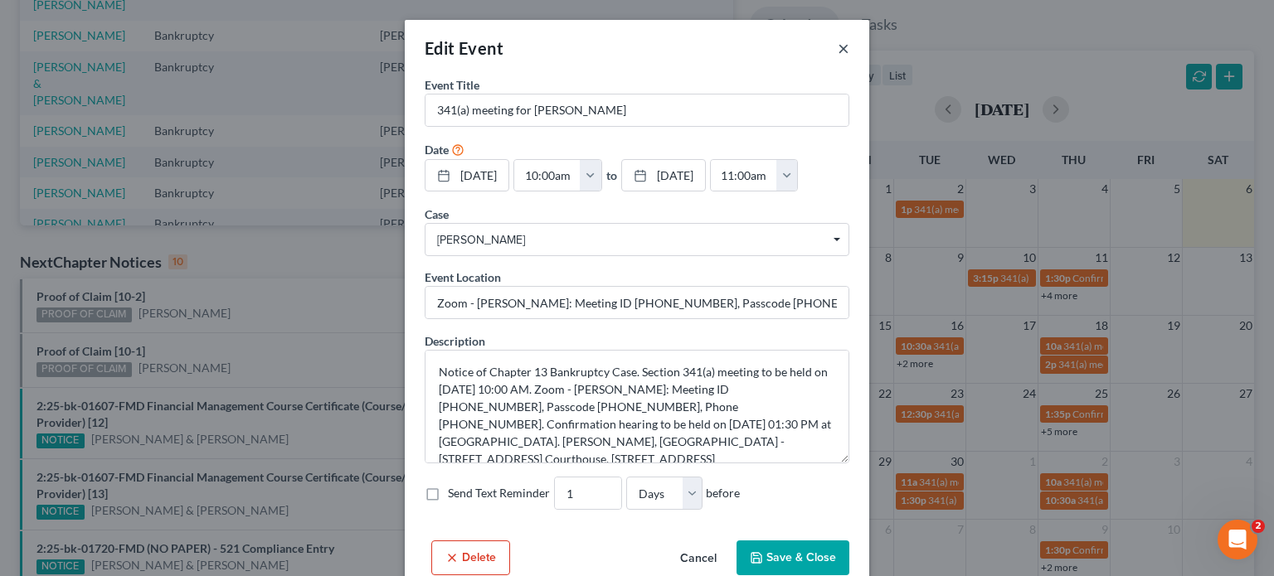
click at [837, 49] on button "×" at bounding box center [843, 48] width 12 height 20
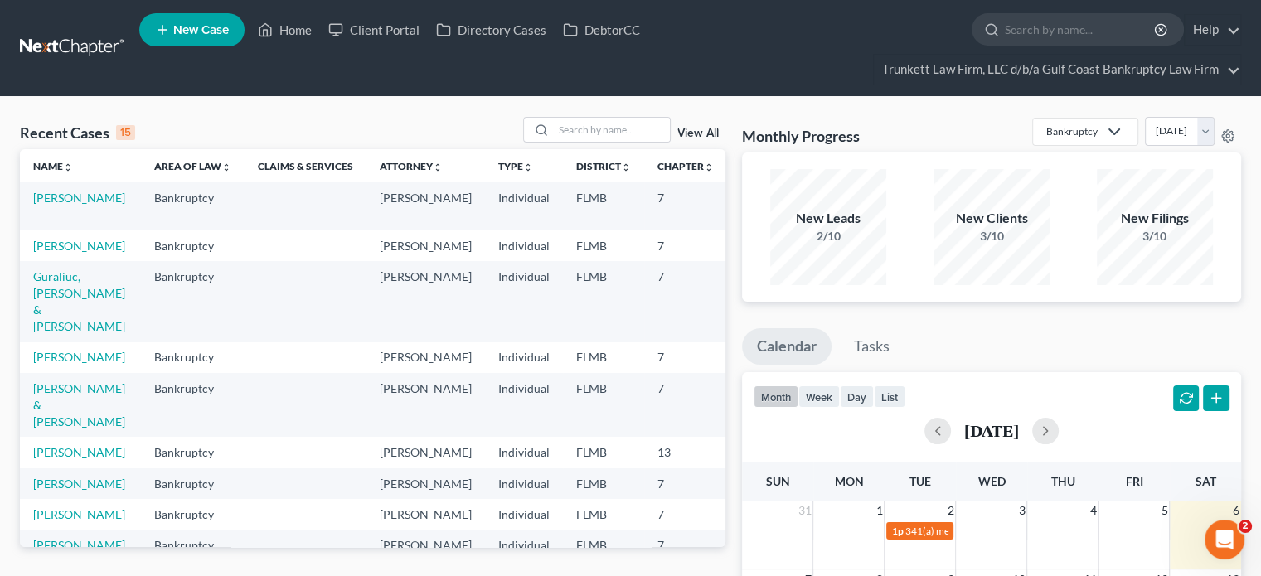
click at [693, 130] on link "View All" at bounding box center [697, 134] width 41 height 12
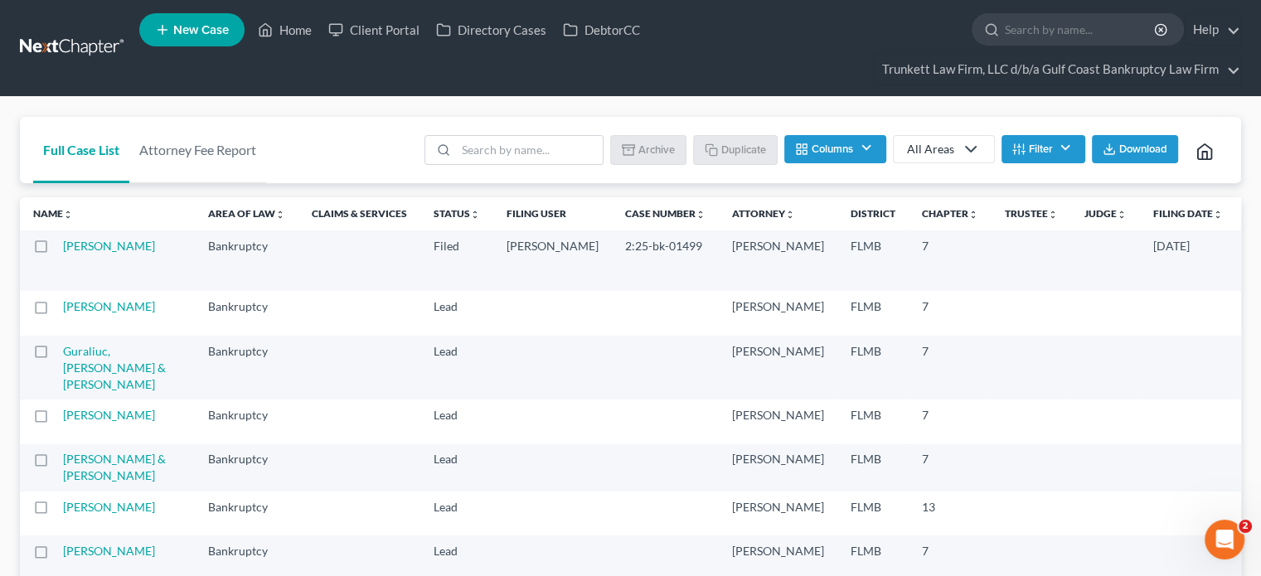
click at [1140, 222] on th "Filing Date unfold_more expand_more expand_less" at bounding box center [1188, 213] width 96 height 33
click at [1153, 211] on link "Filing Date unfold_more expand_more expand_less" at bounding box center [1188, 213] width 70 height 12
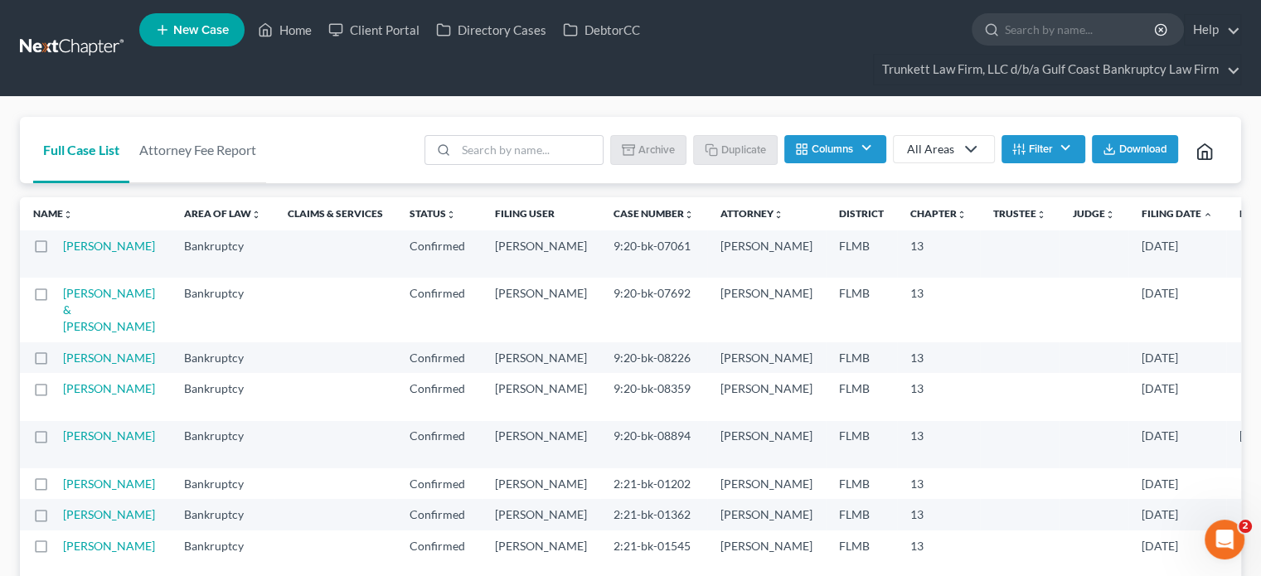
click at [1142, 211] on link "Filing Date unfold_more expand_more expand_less" at bounding box center [1177, 213] width 71 height 12
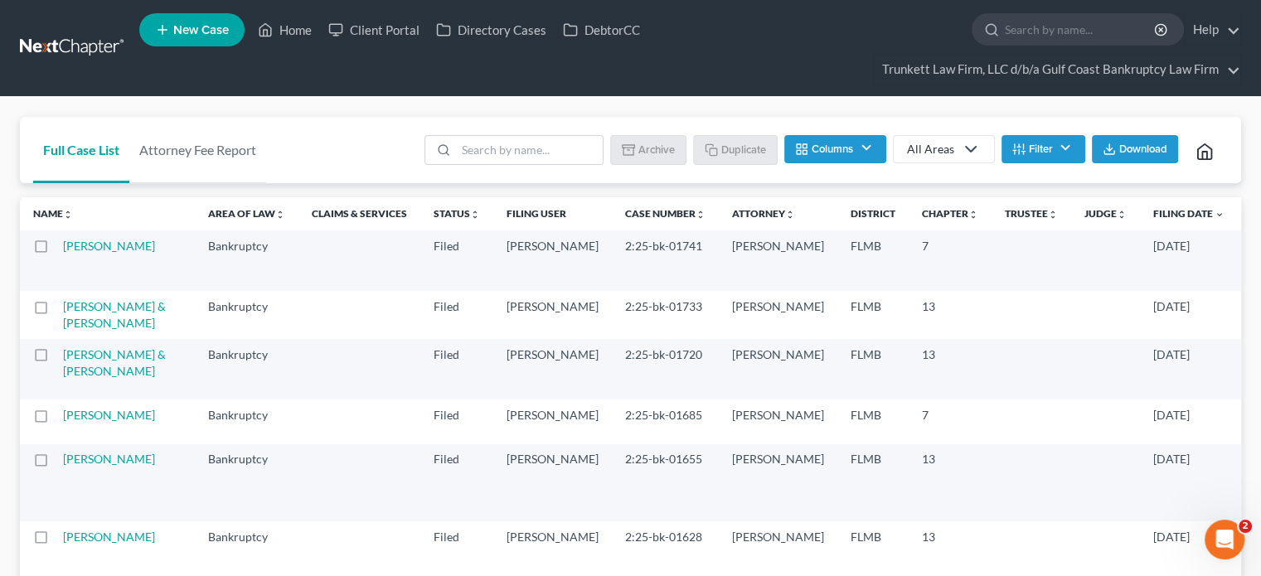
click at [1153, 211] on link "Filing Date unfold_more expand_more expand_less" at bounding box center [1188, 213] width 71 height 12
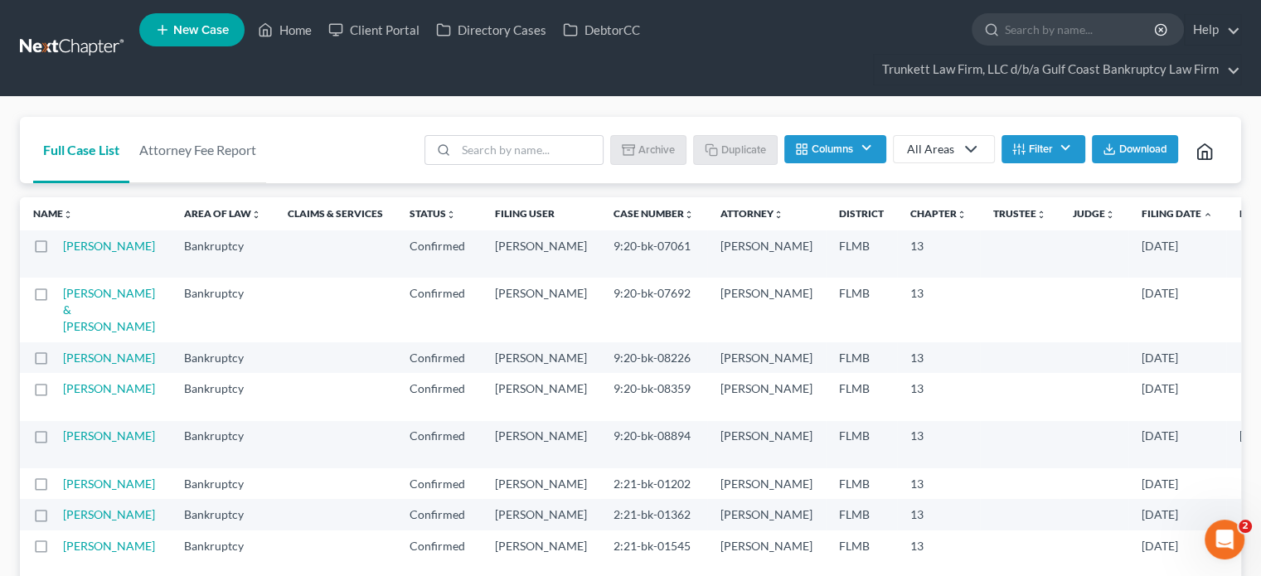
click at [1128, 221] on th "Filing Date unfold_more expand_more expand_less" at bounding box center [1177, 213] width 98 height 33
click at [1142, 216] on link "Filing Date unfold_more expand_more expand_less" at bounding box center [1177, 213] width 71 height 12
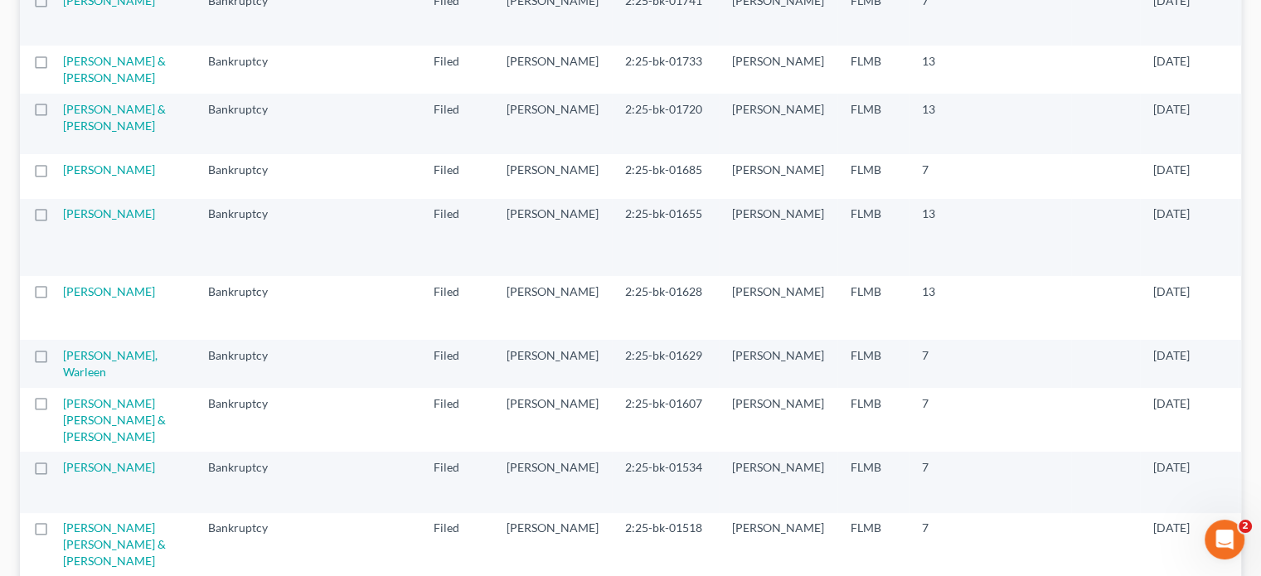
scroll to position [248, 0]
